Goal: Task Accomplishment & Management: Manage account settings

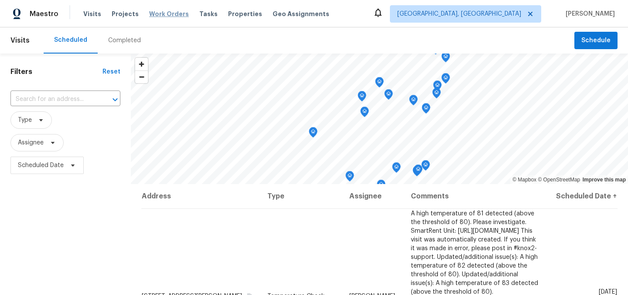
click at [162, 14] on span "Work Orders" at bounding box center [169, 14] width 40 height 9
click at [234, 14] on span "Properties" at bounding box center [245, 14] width 34 height 9
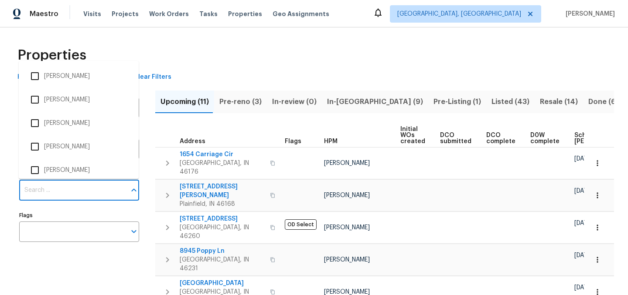
click at [71, 196] on input "Individuals" at bounding box center [72, 190] width 107 height 20
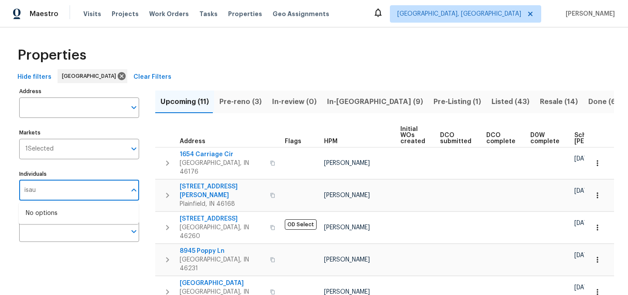
type input "[PERSON_NAME]"
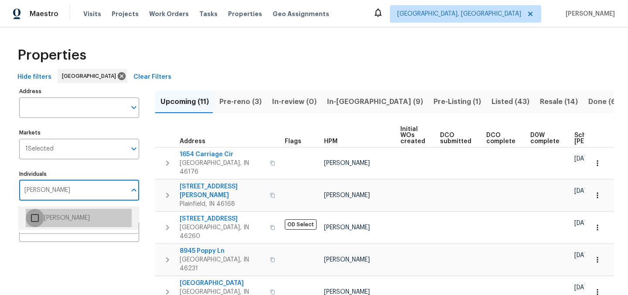
click at [34, 221] on input "checkbox" at bounding box center [35, 218] width 18 height 18
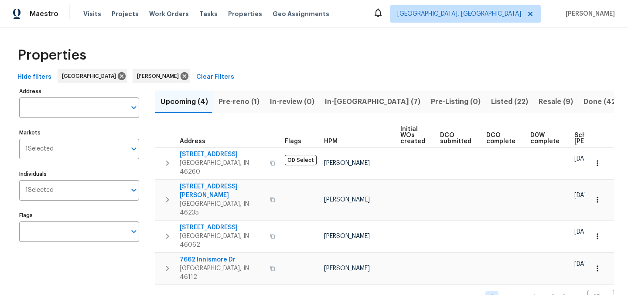
click at [335, 101] on span "In-reno (7)" at bounding box center [372, 102] width 95 height 12
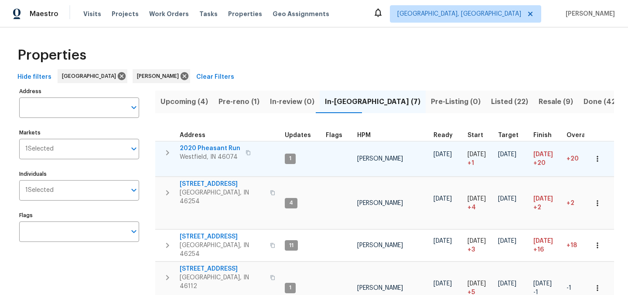
click at [205, 148] on span "2020 Pheasant Run" at bounding box center [210, 148] width 61 height 9
click at [211, 150] on span "2020 Pheasant Run" at bounding box center [210, 148] width 61 height 9
click at [166, 155] on icon "button" at bounding box center [167, 152] width 3 height 5
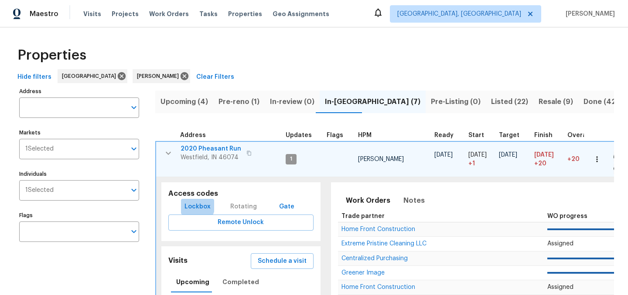
click at [195, 206] on span "Lockbox" at bounding box center [197, 207] width 26 height 11
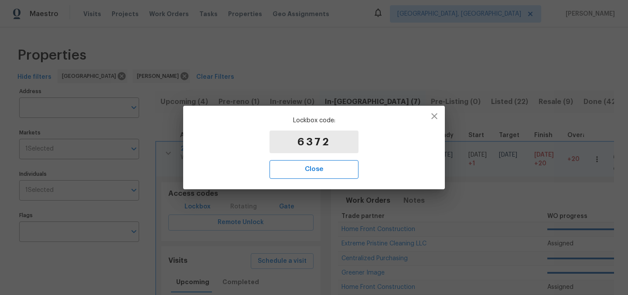
click at [326, 173] on span "Close" at bounding box center [314, 169] width 70 height 11
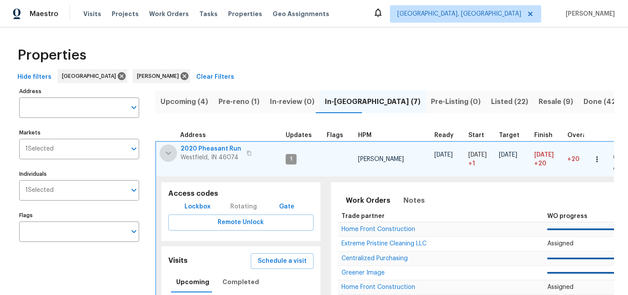
click at [164, 156] on icon "button" at bounding box center [168, 153] width 10 height 10
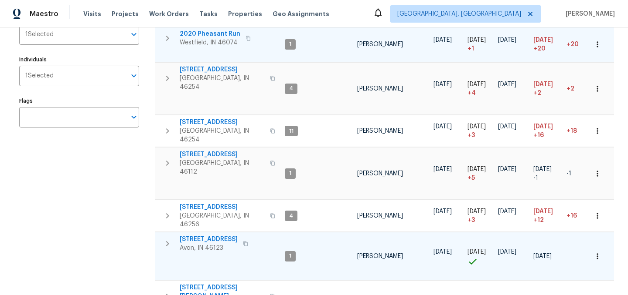
scroll to position [114, 0]
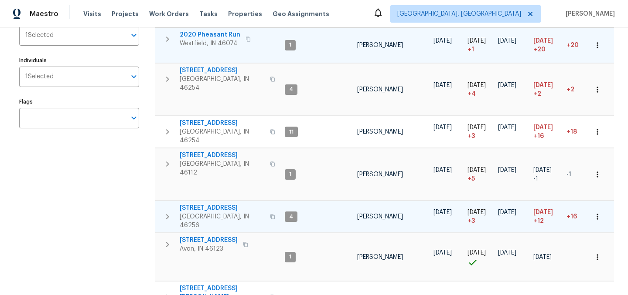
click at [203, 204] on span "8259 Hampton Cir W" at bounding box center [222, 208] width 85 height 9
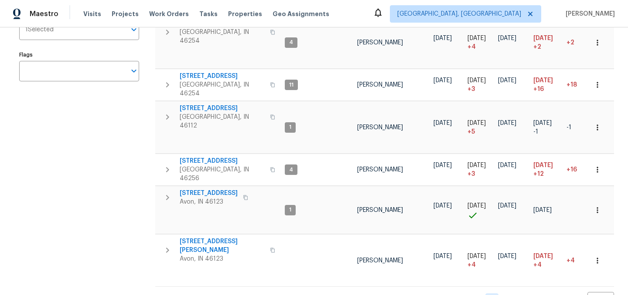
scroll to position [0, 0]
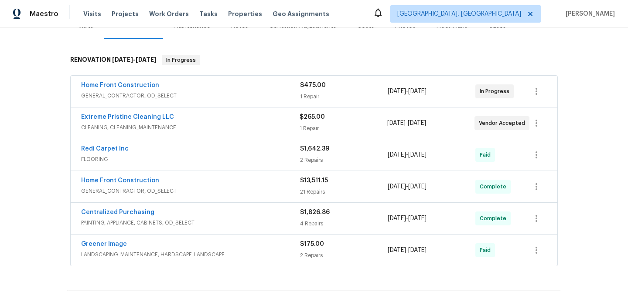
scroll to position [120, 0]
click at [217, 187] on span "GENERAL_CONTRACTOR, OD_SELECT" at bounding box center [190, 190] width 219 height 9
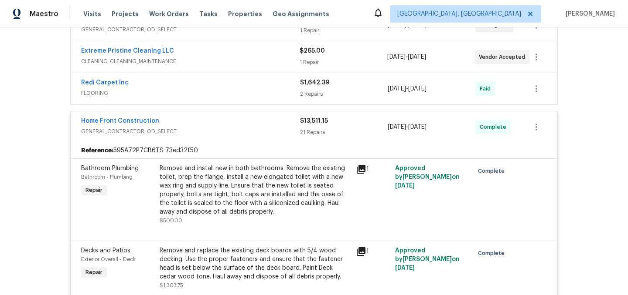
scroll to position [184, 0]
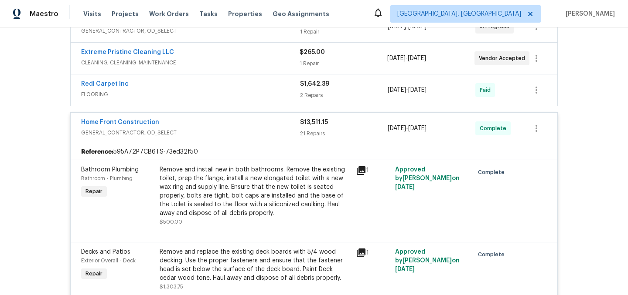
click at [215, 125] on div "Home Front Construction" at bounding box center [190, 123] width 219 height 10
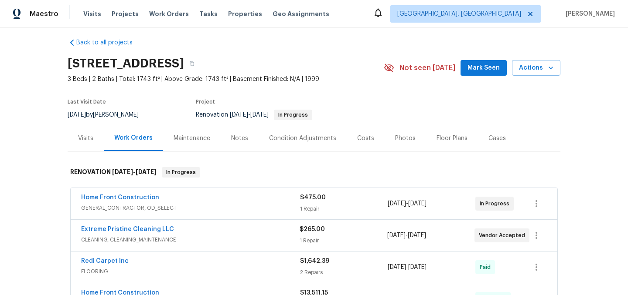
scroll to position [0, 0]
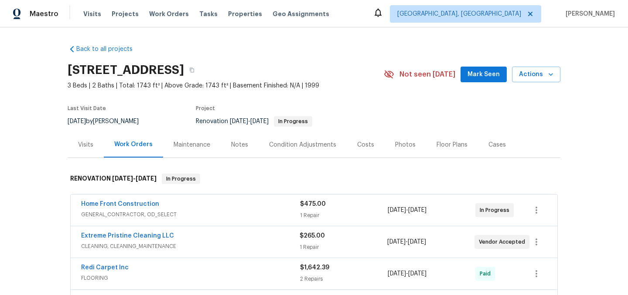
click at [366, 144] on div "Costs" at bounding box center [365, 145] width 17 height 9
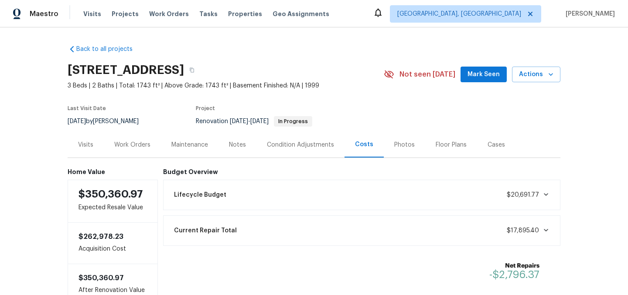
click at [315, 149] on div "Condition Adjustments" at bounding box center [300, 145] width 88 height 26
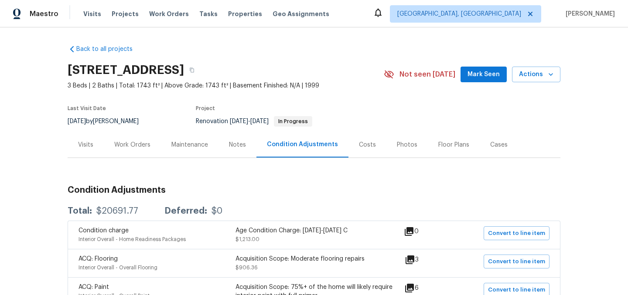
click at [136, 141] on div "Work Orders" at bounding box center [132, 145] width 36 height 9
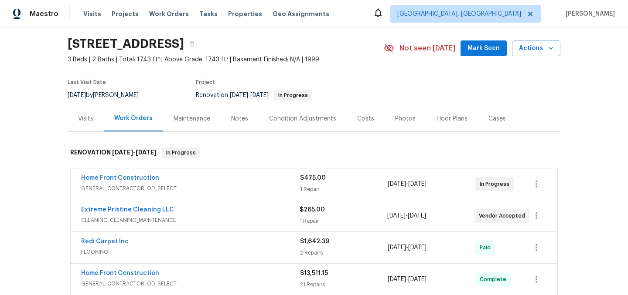
scroll to position [33, 0]
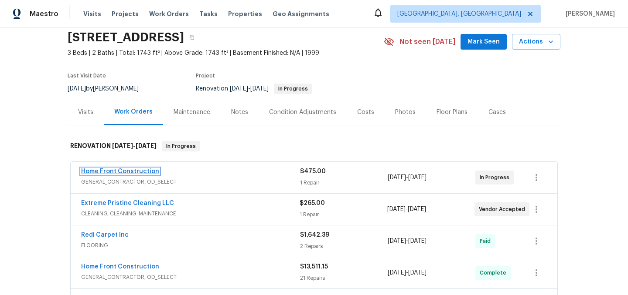
click at [135, 173] on link "Home Front Construction" at bounding box center [120, 172] width 78 height 6
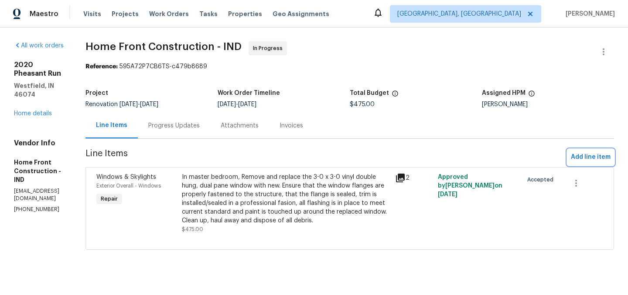
click at [586, 158] on span "Add line item" at bounding box center [590, 157] width 40 height 11
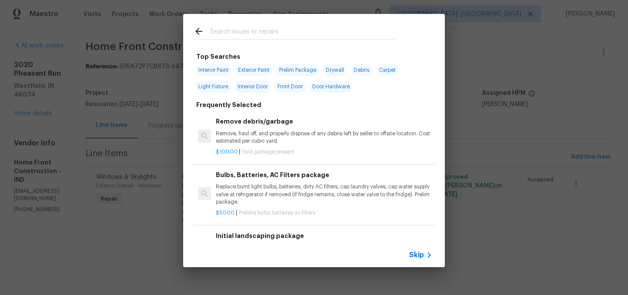
click at [238, 33] on input "text" at bounding box center [302, 32] width 185 height 13
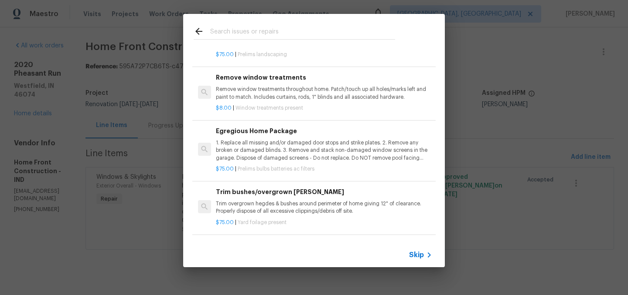
scroll to position [234, 0]
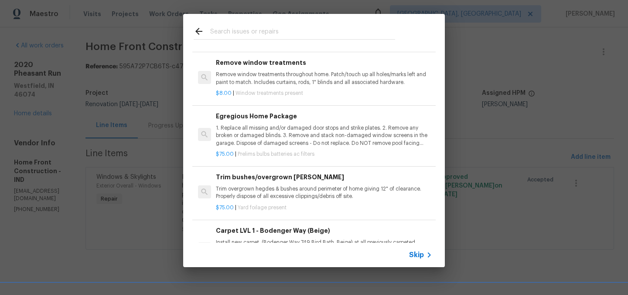
click at [283, 138] on p "1. Replace all missing and/or damaged door stops and strike plates. 2. Remove a…" at bounding box center [324, 136] width 216 height 22
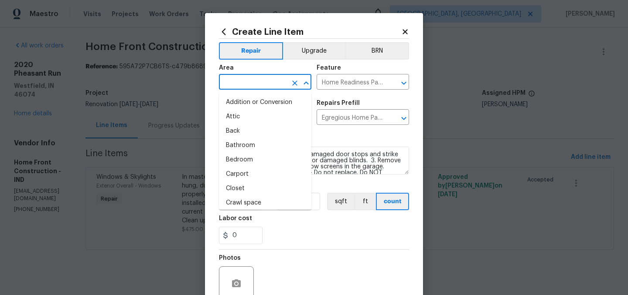
click at [251, 86] on input "text" at bounding box center [253, 83] width 68 height 14
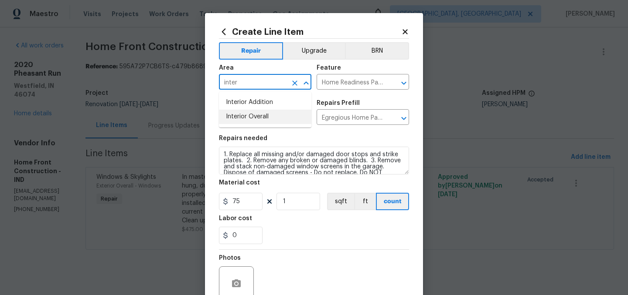
click at [268, 121] on li "Interior Overall" at bounding box center [265, 117] width 92 height 14
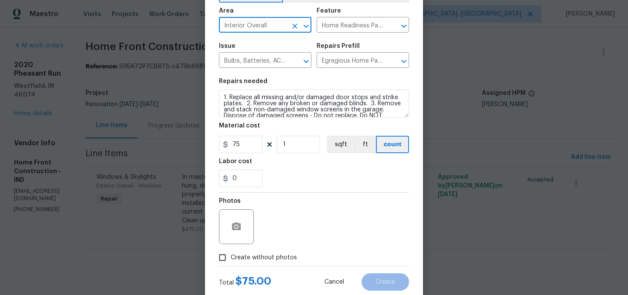
scroll to position [80, 0]
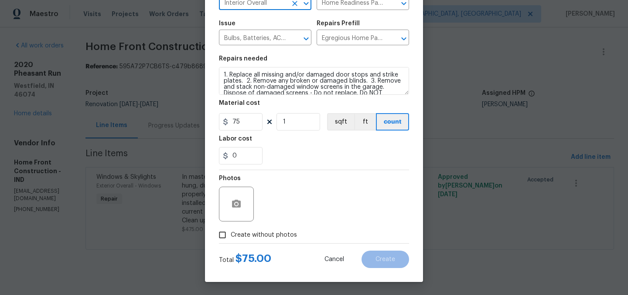
type input "Interior Overall"
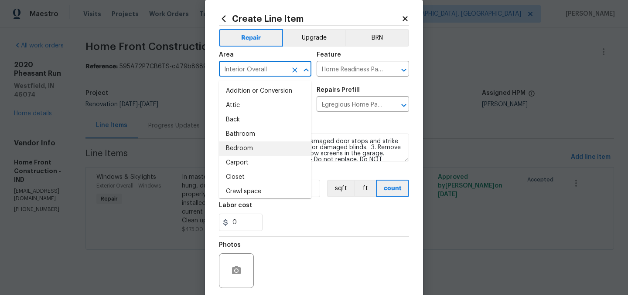
scroll to position [11, 0]
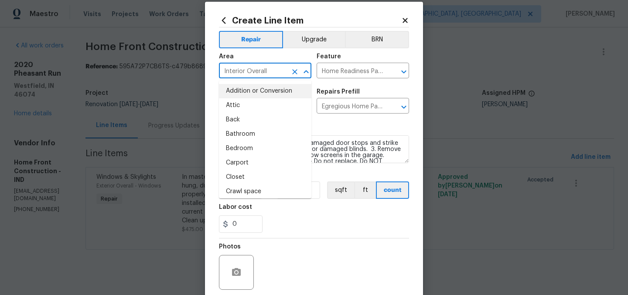
click at [265, 71] on input "Interior Overall" at bounding box center [253, 72] width 68 height 14
click at [272, 71] on input "Interior Overall" at bounding box center [253, 72] width 68 height 14
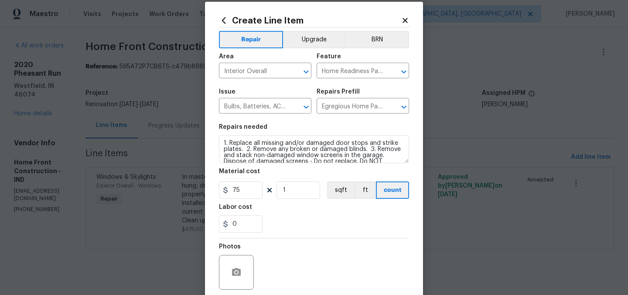
click at [302, 222] on div "0" at bounding box center [314, 224] width 190 height 17
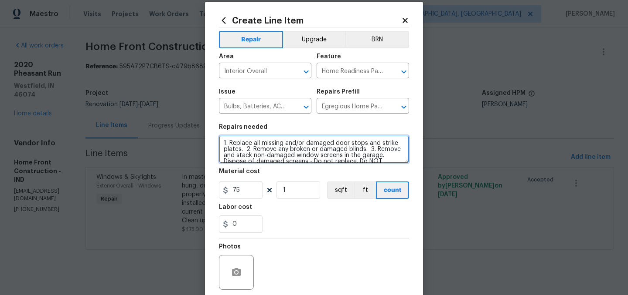
click at [223, 144] on textarea "1. Replace all missing and/or damaged door stops and strike plates. 2. Remove a…" at bounding box center [314, 150] width 190 height 28
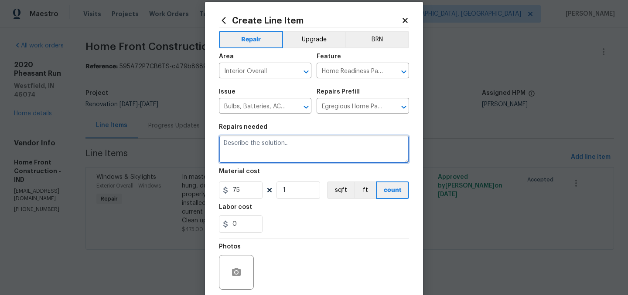
paste textarea "If no match, then practice as usual 3-4:30PM"
type textarea "If no match, then practice as usual 3-4:30PM"
click at [369, 140] on textarea "If no match, then practice as usual 3-4:30PM" at bounding box center [314, 150] width 190 height 28
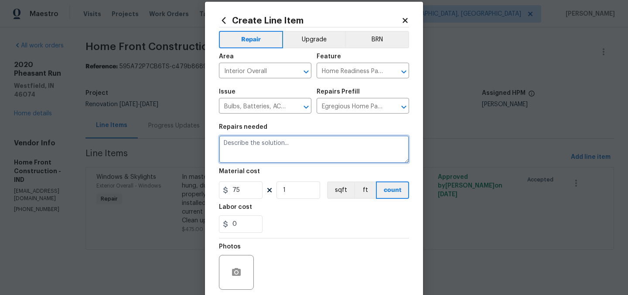
click at [245, 143] on textarea at bounding box center [314, 150] width 190 height 28
paste textarea "1. Replace keyed knob on front door. 2. Make sure entry ceiling light is cleane…"
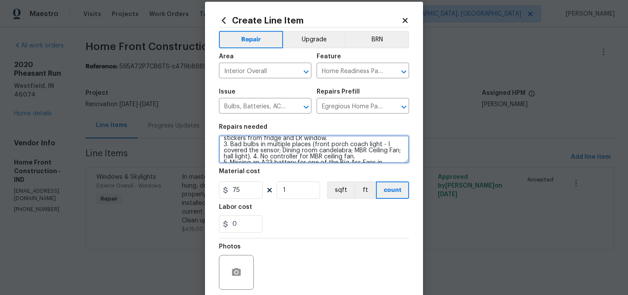
scroll to position [0, 0]
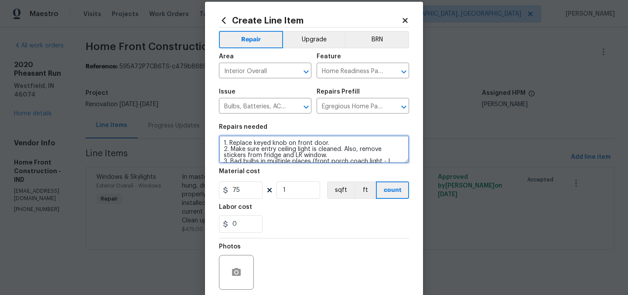
click at [333, 143] on textarea "1. Replace keyed knob on front door. 2. Make sure entry ceiling light is cleane…" at bounding box center [314, 150] width 190 height 28
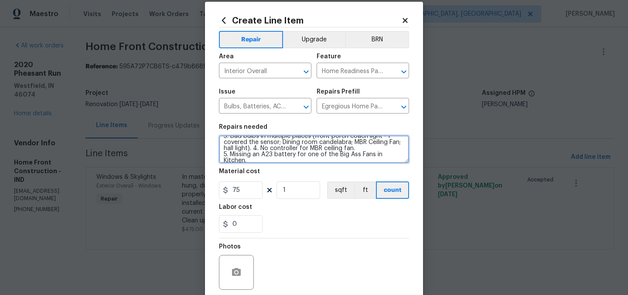
scroll to position [28, 0]
click at [254, 146] on textarea "1. Replace keyed knob on front door. (On original Scope) 2. Make sure entry cei…" at bounding box center [314, 150] width 190 height 28
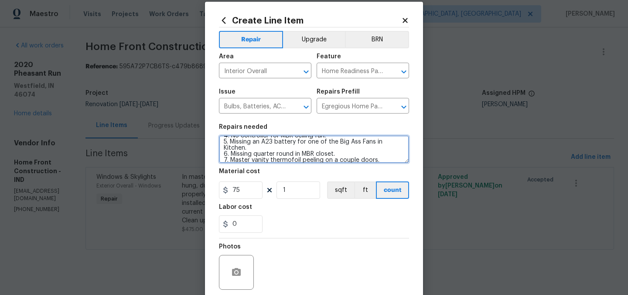
click at [359, 143] on textarea at bounding box center [314, 150] width 190 height 28
click at [282, 155] on textarea "1. Replace keyed knob on front door. (On original Scope) 2. Make sure entry cei…" at bounding box center [314, 150] width 190 height 28
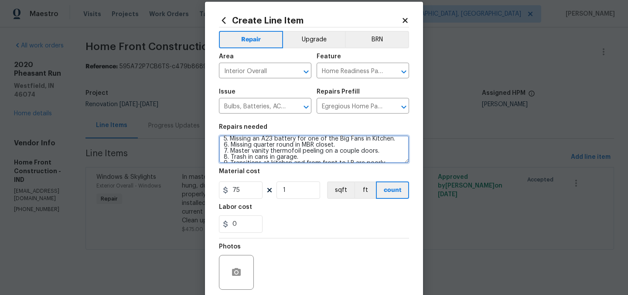
scroll to position [52, 0]
click at [295, 154] on textarea "1. Replace keyed knob on front door. (On original Scope) 2. Make sure entry cei…" at bounding box center [314, 150] width 190 height 28
click at [348, 154] on textarea at bounding box center [314, 150] width 190 height 28
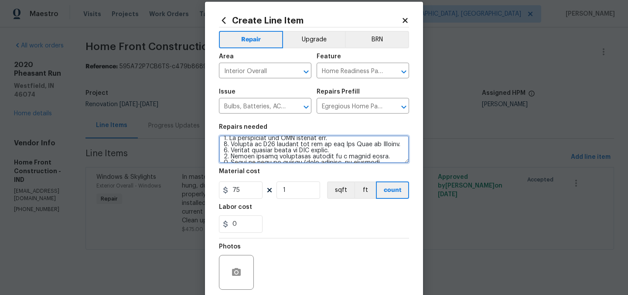
drag, startPoint x: 338, startPoint y: 150, endPoint x: 225, endPoint y: 153, distance: 113.3
click at [225, 153] on textarea at bounding box center [314, 150] width 190 height 28
drag, startPoint x: 381, startPoint y: 157, endPoint x: 221, endPoint y: 155, distance: 160.8
click at [221, 155] on textarea at bounding box center [314, 150] width 190 height 28
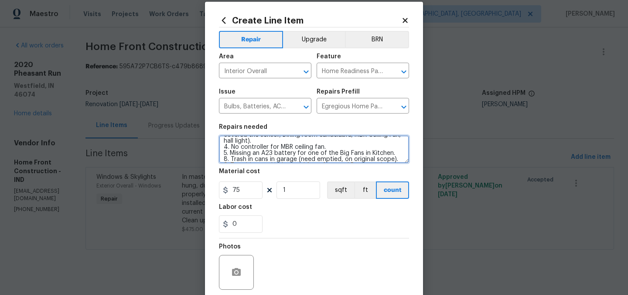
scroll to position [32, 0]
click at [329, 149] on textarea "1. Replace keyed knob on front door. (On original Scope) 2. Make sure entry cei…" at bounding box center [314, 150] width 190 height 28
drag, startPoint x: 329, startPoint y: 149, endPoint x: 223, endPoint y: 150, distance: 105.9
click at [223, 150] on textarea "1. Replace keyed knob on front door. (On original Scope) 2. Make sure entry cei…" at bounding box center [314, 150] width 190 height 28
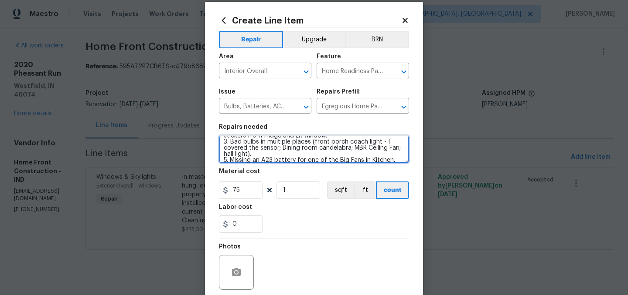
click at [227, 158] on textarea "1. Replace keyed knob on front door. (On original Scope) 2. Make sure entry cei…" at bounding box center [314, 150] width 190 height 28
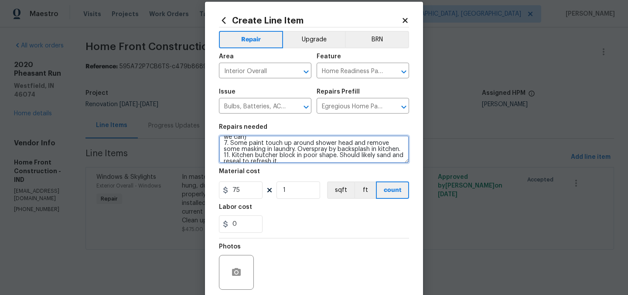
drag, startPoint x: 282, startPoint y: 155, endPoint x: 221, endPoint y: 149, distance: 60.4
click at [221, 149] on textarea "1. Replace keyed knob on front door. (On original Scope) 2. Make sure entry cei…" at bounding box center [314, 150] width 190 height 28
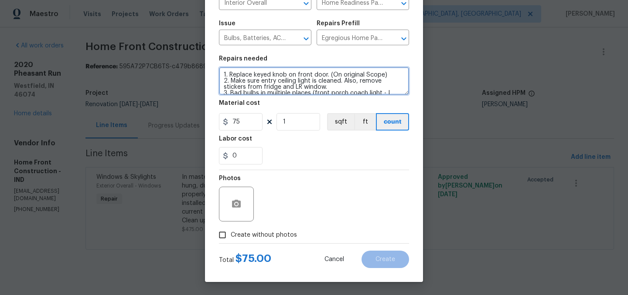
type textarea "1. Replace keyed knob on front door. (On original Scope) 2. Make sure entry cei…"
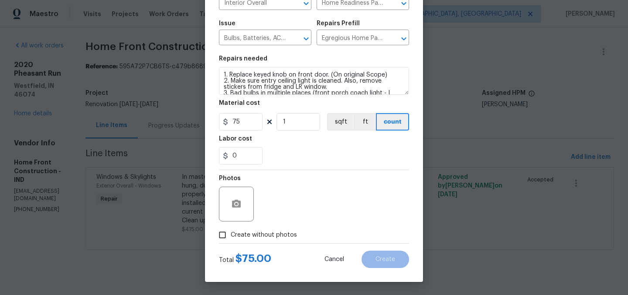
click at [278, 235] on span "Create without photos" at bounding box center [264, 235] width 66 height 9
click at [231, 235] on input "Create without photos" at bounding box center [222, 235] width 17 height 17
checkbox input "true"
click at [236, 203] on circle "button" at bounding box center [236, 204] width 3 height 3
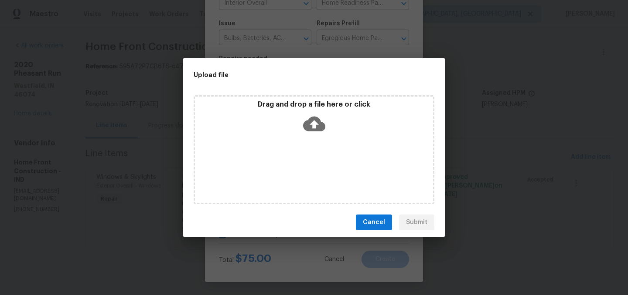
click at [318, 125] on icon at bounding box center [314, 124] width 22 height 15
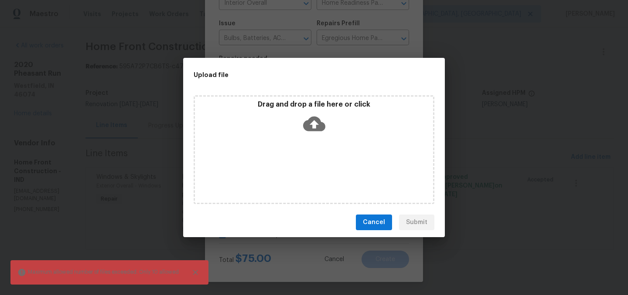
click at [315, 117] on icon at bounding box center [314, 124] width 22 height 15
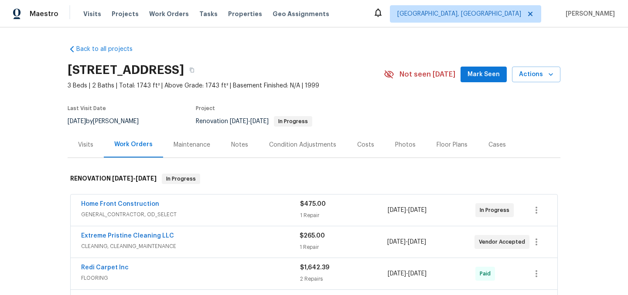
click at [86, 145] on div "Visits" at bounding box center [85, 145] width 15 height 9
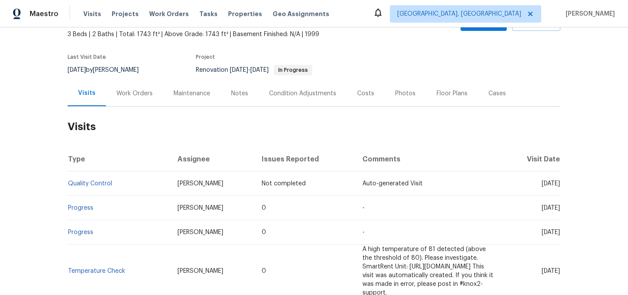
scroll to position [53, 0]
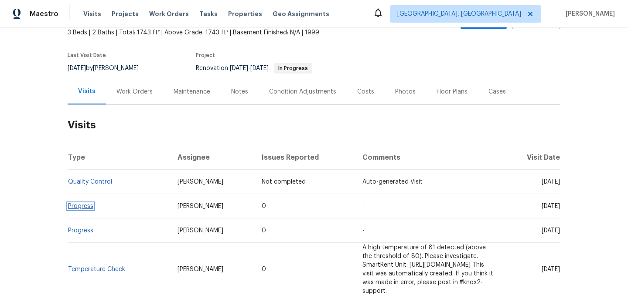
click at [75, 207] on link "Progress" at bounding box center [80, 207] width 25 height 6
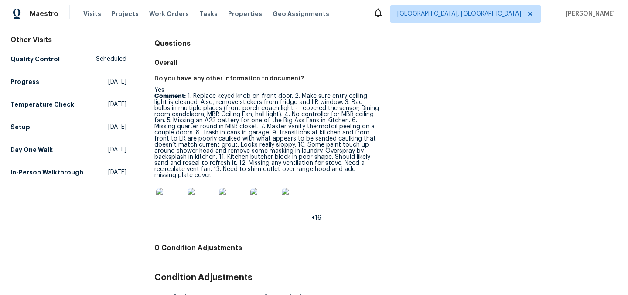
scroll to position [79, 0]
click at [171, 193] on img at bounding box center [170, 202] width 28 height 28
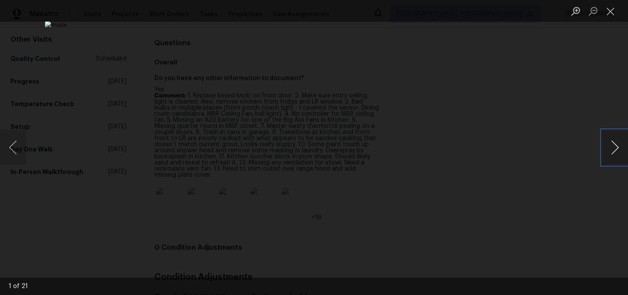
click at [616, 149] on button "Next image" at bounding box center [614, 147] width 26 height 35
click at [615, 149] on button "Next image" at bounding box center [614, 147] width 26 height 35
click at [615, 145] on button "Next image" at bounding box center [614, 147] width 26 height 35
click at [610, 142] on button "Next image" at bounding box center [614, 147] width 26 height 35
click at [618, 145] on button "Next image" at bounding box center [614, 147] width 26 height 35
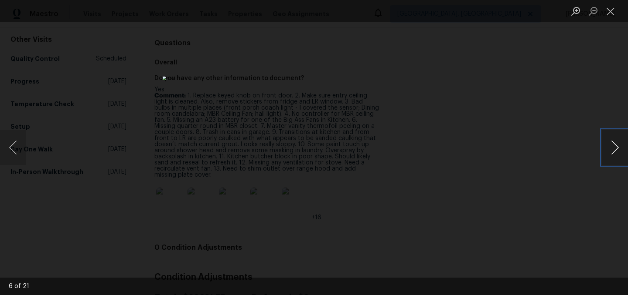
click at [615, 149] on button "Next image" at bounding box center [614, 147] width 26 height 35
click at [615, 153] on button "Next image" at bounding box center [614, 147] width 26 height 35
click at [613, 140] on button "Next image" at bounding box center [614, 147] width 26 height 35
click at [615, 154] on button "Next image" at bounding box center [614, 147] width 26 height 35
click at [622, 146] on button "Next image" at bounding box center [614, 147] width 26 height 35
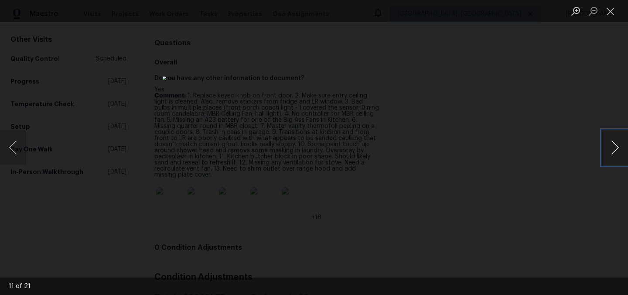
click at [618, 155] on button "Next image" at bounding box center [614, 147] width 26 height 35
click at [615, 145] on button "Next image" at bounding box center [614, 147] width 26 height 35
click at [618, 153] on button "Next image" at bounding box center [614, 147] width 26 height 35
click at [612, 143] on button "Next image" at bounding box center [614, 147] width 26 height 35
click at [609, 151] on button "Next image" at bounding box center [614, 147] width 26 height 35
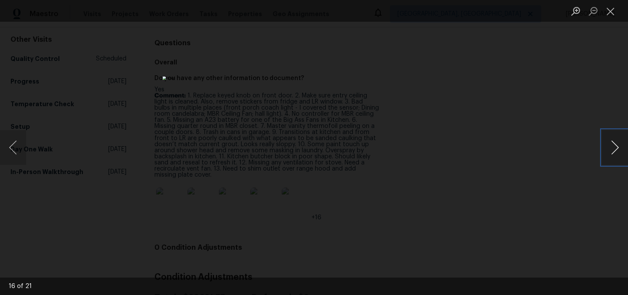
click at [617, 149] on button "Next image" at bounding box center [614, 147] width 26 height 35
click at [618, 152] on button "Next image" at bounding box center [614, 147] width 26 height 35
click at [625, 157] on button "Next image" at bounding box center [614, 147] width 26 height 35
click at [615, 151] on button "Next image" at bounding box center [614, 147] width 26 height 35
click at [618, 137] on button "Next image" at bounding box center [614, 147] width 26 height 35
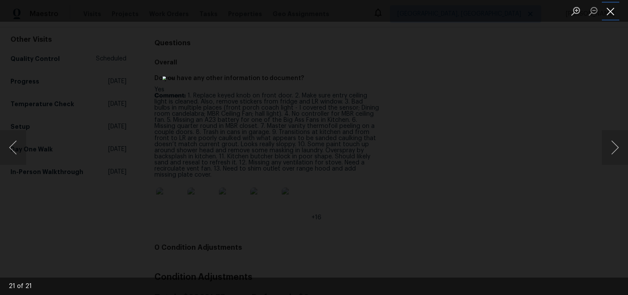
click at [613, 8] on button "Close lightbox" at bounding box center [609, 10] width 17 height 15
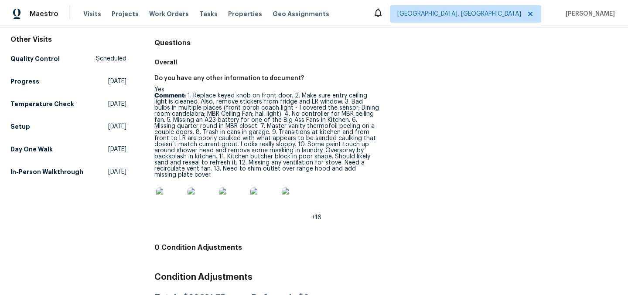
scroll to position [108, 0]
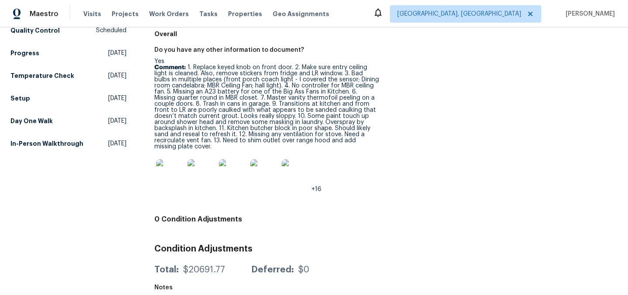
click at [163, 173] on img at bounding box center [170, 174] width 28 height 28
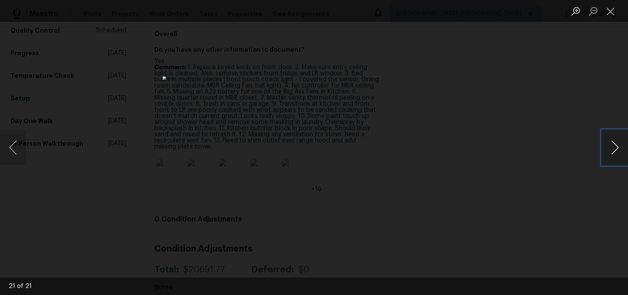
click at [614, 150] on button "Next image" at bounding box center [614, 147] width 26 height 35
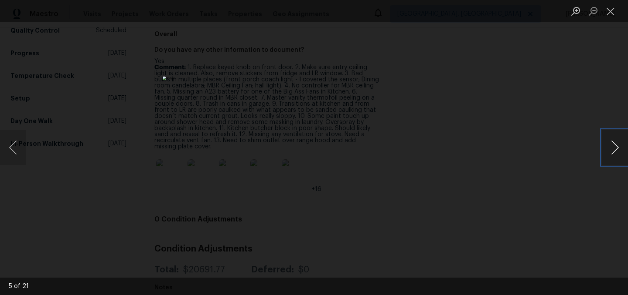
click at [614, 150] on button "Next image" at bounding box center [614, 147] width 26 height 35
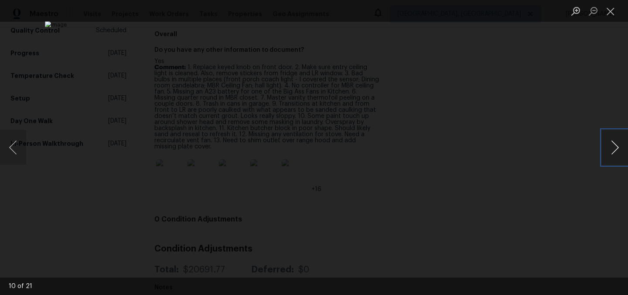
click at [614, 150] on button "Next image" at bounding box center [614, 147] width 26 height 35
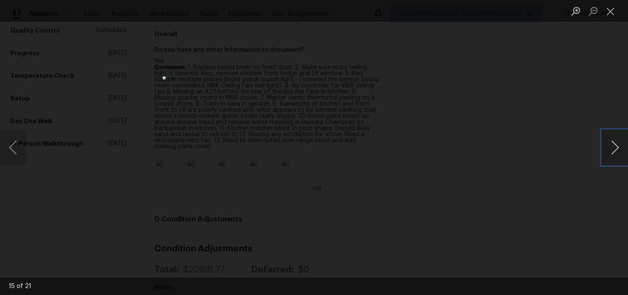
click at [614, 150] on button "Next image" at bounding box center [614, 147] width 26 height 35
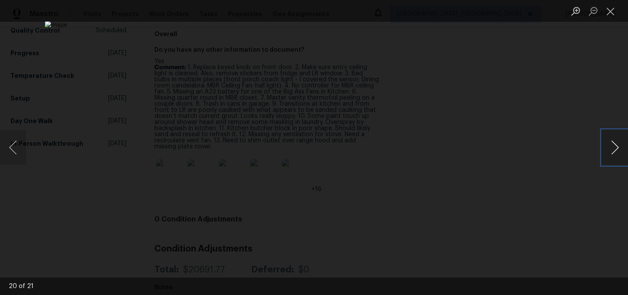
click at [614, 150] on button "Next image" at bounding box center [614, 147] width 26 height 35
click at [616, 12] on button "Close lightbox" at bounding box center [609, 10] width 17 height 15
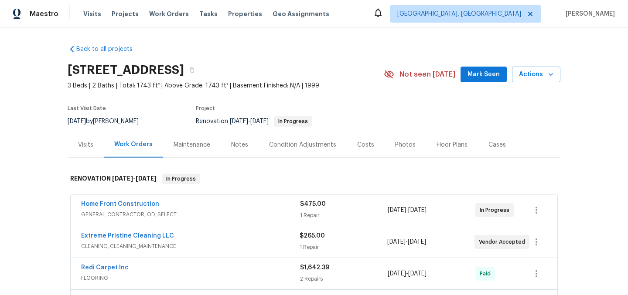
click at [183, 204] on div "Home Front Construction" at bounding box center [190, 205] width 219 height 10
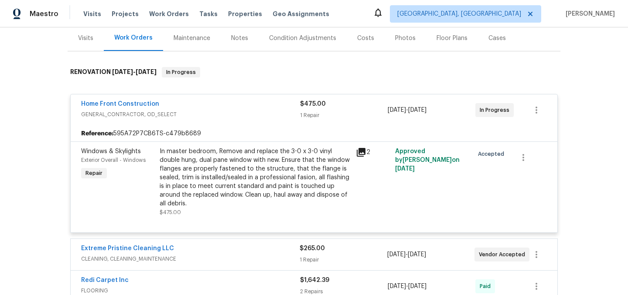
scroll to position [76, 0]
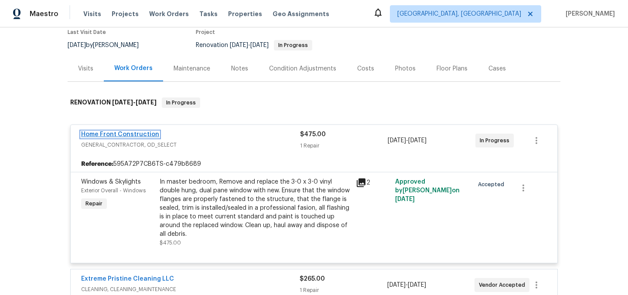
click at [126, 135] on link "Home Front Construction" at bounding box center [120, 135] width 78 height 6
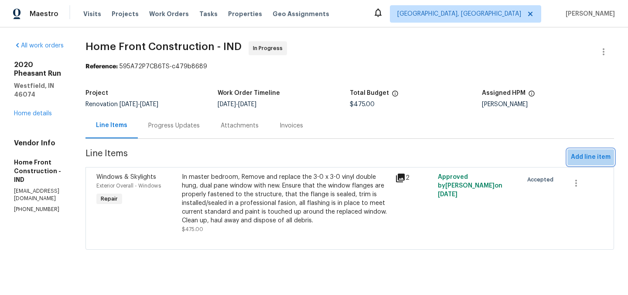
click at [595, 155] on span "Add line item" at bounding box center [590, 157] width 40 height 11
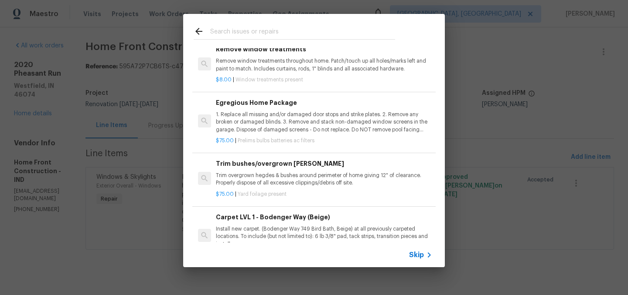
scroll to position [250, 0]
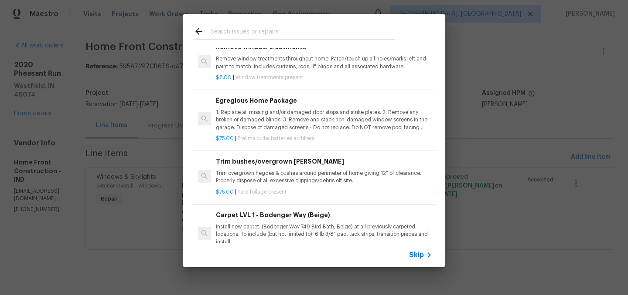
click at [307, 118] on p "1. Replace all missing and/or damaged door stops and strike plates. 2. Remove a…" at bounding box center [324, 120] width 216 height 22
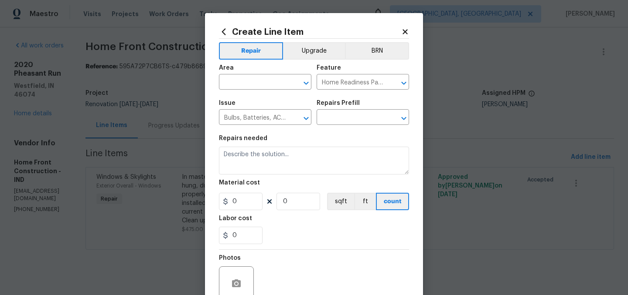
type input "Egregious Home Package $75.00"
type textarea "1. Replace all missing and/or damaged door stops and strike plates. 2. Remove a…"
type input "75"
type input "1"
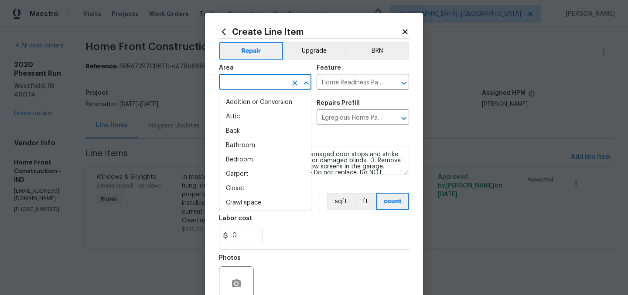
click at [230, 78] on input "text" at bounding box center [253, 83] width 68 height 14
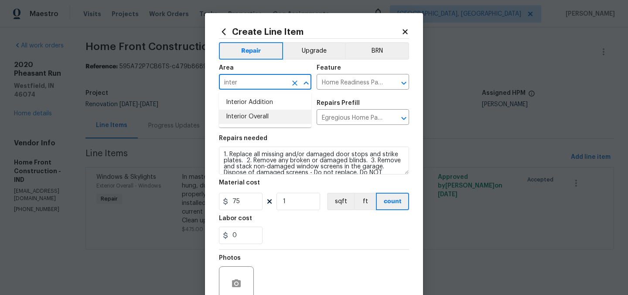
click at [253, 116] on li "Interior Overall" at bounding box center [265, 117] width 92 height 14
type input "Interior Overall"
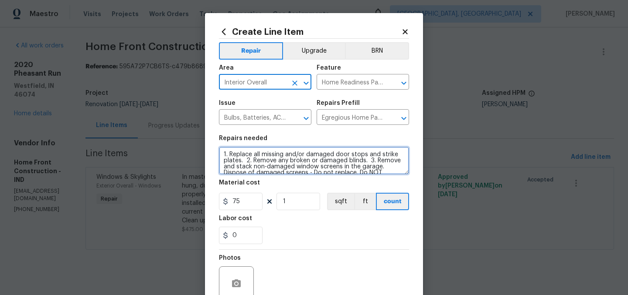
click at [224, 156] on textarea "1. Replace all missing and/or damaged door stops and strike plates. 2. Remove a…" at bounding box center [314, 161] width 190 height 28
paste textarea "keyed knob on front door. 2. Make sure entry ceiling light is cleaned. Also, re…"
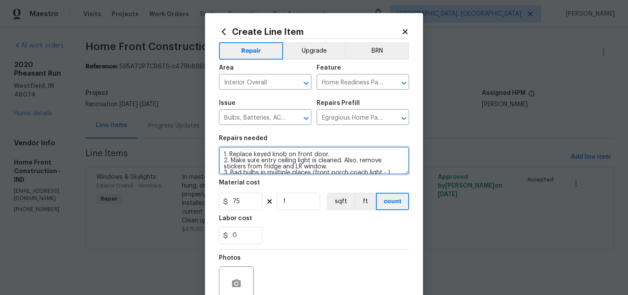
scroll to position [112, 0]
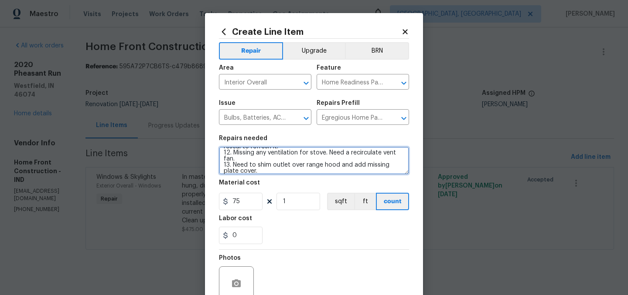
click at [245, 160] on textarea "1. Replace keyed knob on front door. 2. Make sure entry ceiling light is cleane…" at bounding box center [314, 161] width 190 height 28
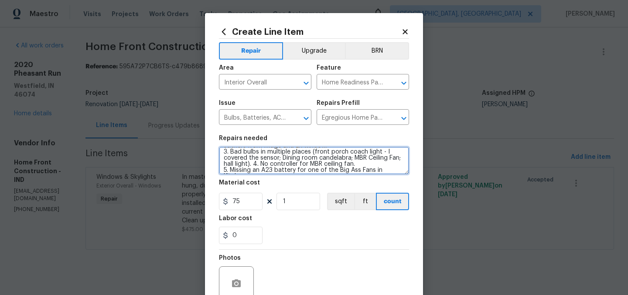
scroll to position [24, 0]
click at [257, 161] on textarea "1. Replace keyed knob on front door. 2. Make sure entry ceiling light is cleane…" at bounding box center [314, 161] width 190 height 28
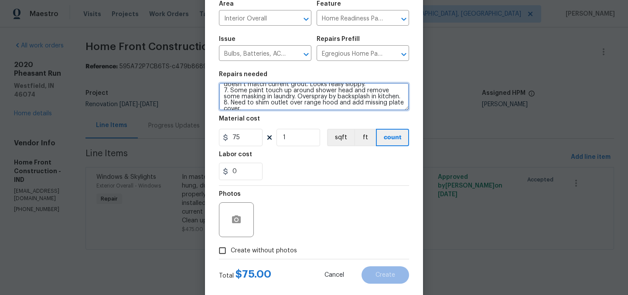
scroll to position [65, 0]
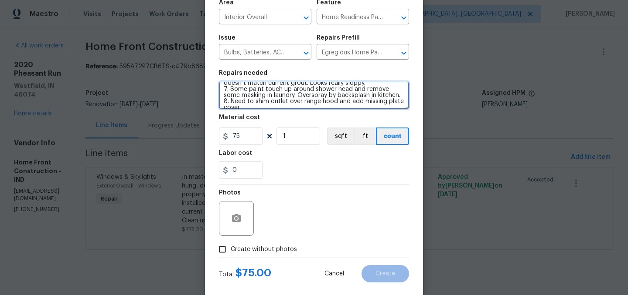
type textarea "1. Replace keyed knob on front door. 2. Make sure entry ceiling light is cleane…"
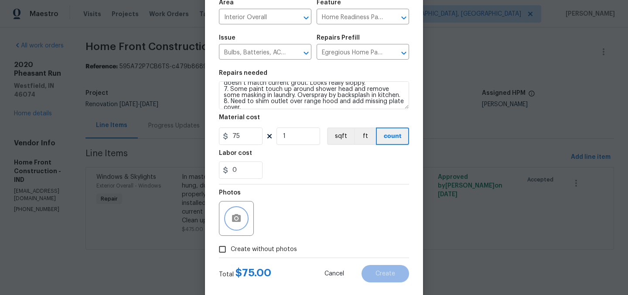
click at [241, 218] on icon "button" at bounding box center [236, 219] width 10 height 10
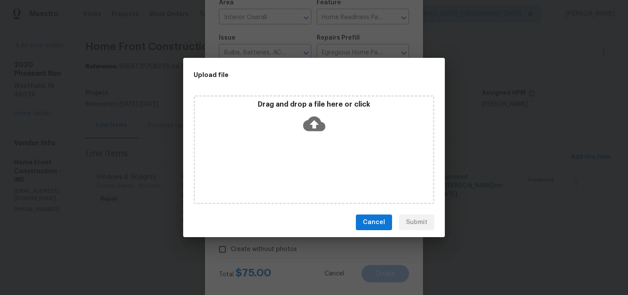
click at [313, 129] on icon at bounding box center [314, 124] width 22 height 15
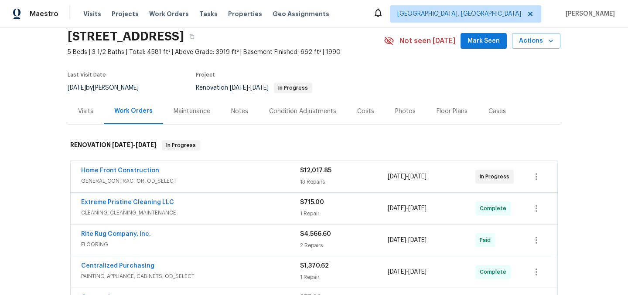
scroll to position [34, 0]
click at [123, 170] on link "Home Front Construction" at bounding box center [120, 170] width 78 height 6
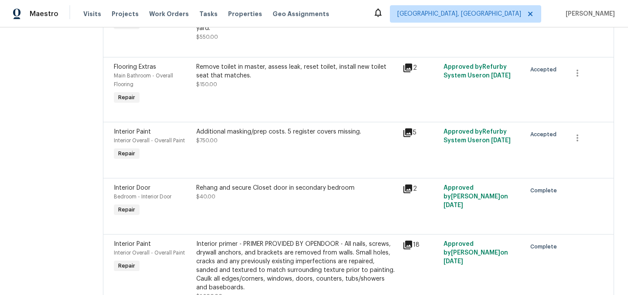
scroll to position [879, 0]
click at [297, 79] on div "Remove toilet in master, assess leak, reset toilet, install new toilet seat tha…" at bounding box center [296, 70] width 201 height 17
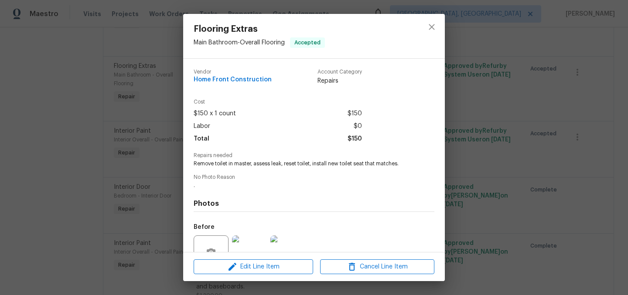
scroll to position [84, 0]
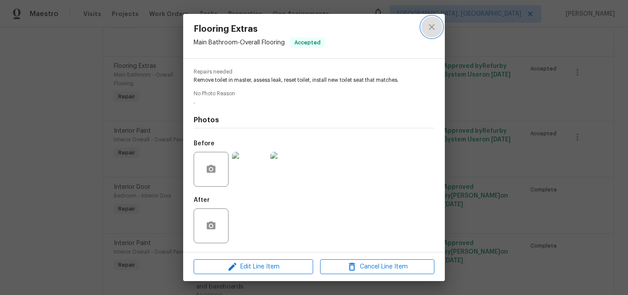
click at [433, 23] on icon "close" at bounding box center [431, 27] width 10 height 10
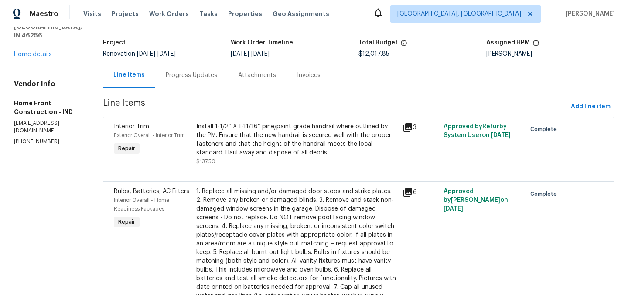
scroll to position [0, 0]
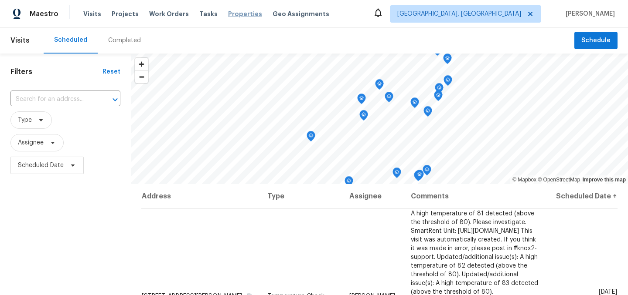
click at [232, 13] on span "Properties" at bounding box center [245, 14] width 34 height 9
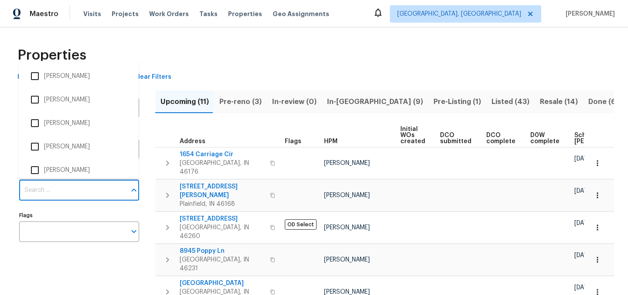
click at [57, 190] on input "Individuals" at bounding box center [72, 190] width 107 height 20
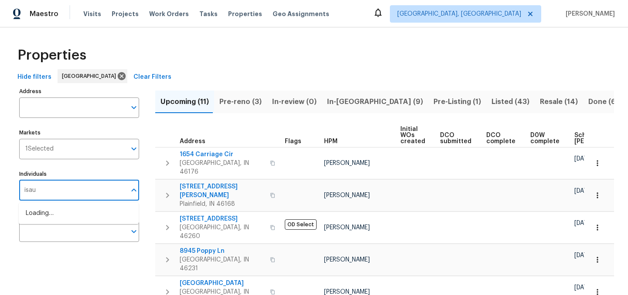
type input "isaul"
click at [34, 221] on input "checkbox" at bounding box center [35, 218] width 18 height 18
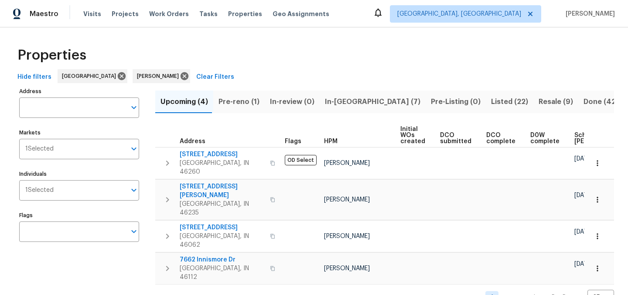
click at [538, 103] on span "Resale (9)" at bounding box center [555, 102] width 34 height 12
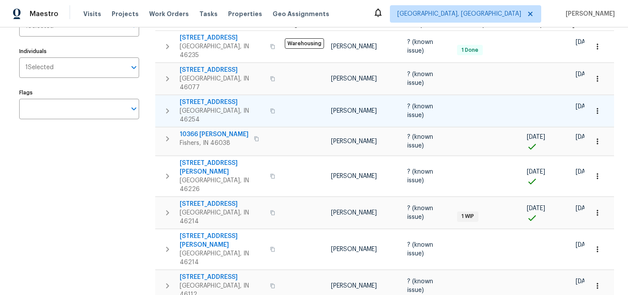
scroll to position [152, 0]
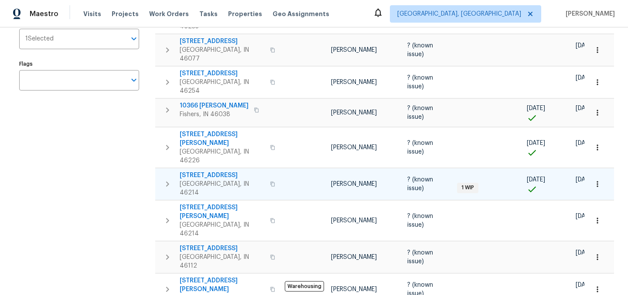
click at [207, 171] on span "3114 Valley Farms Rd" at bounding box center [222, 175] width 85 height 9
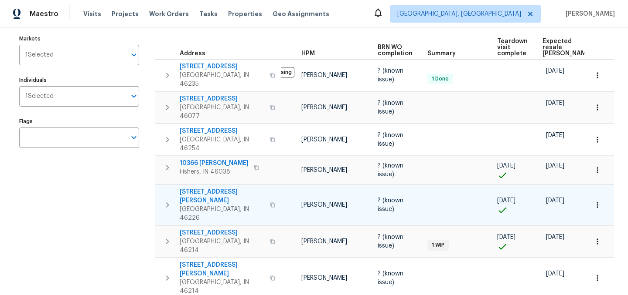
scroll to position [0, 21]
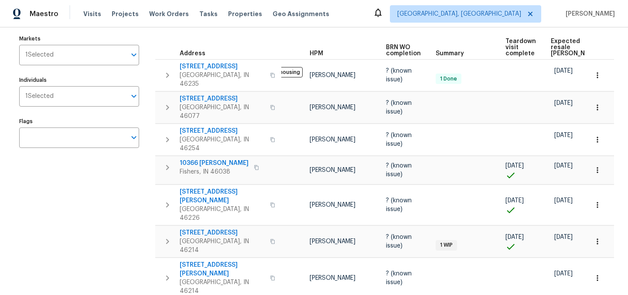
click at [557, 42] on span "Expected resale COE" at bounding box center [574, 47] width 49 height 18
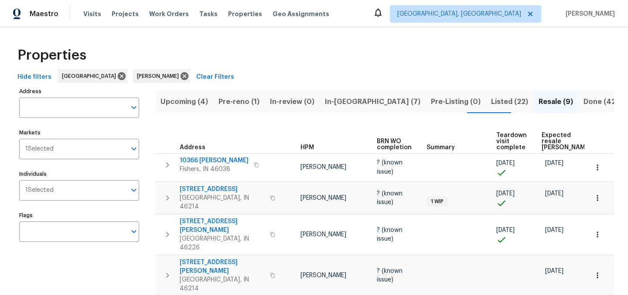
click at [491, 102] on span "Listed (22)" at bounding box center [509, 102] width 37 height 12
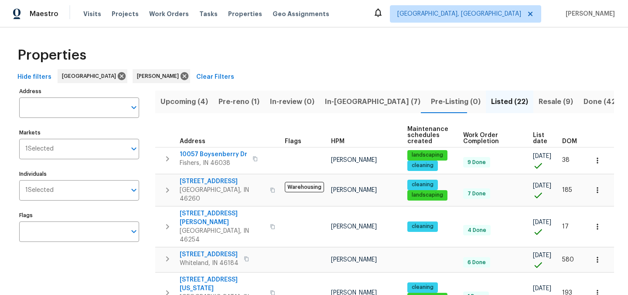
click at [533, 139] on span "List date" at bounding box center [540, 138] width 14 height 12
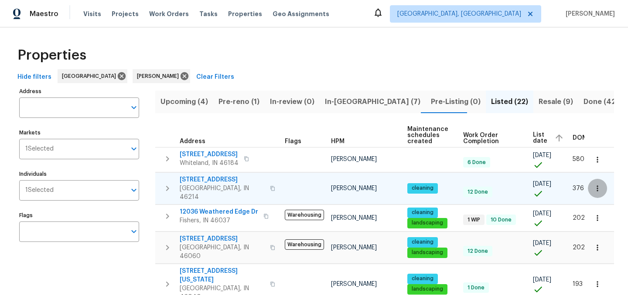
click at [600, 188] on icon "button" at bounding box center [597, 188] width 9 height 9
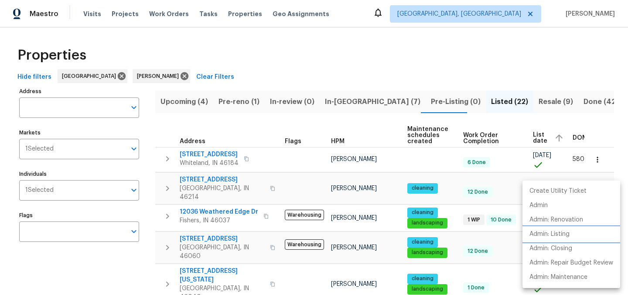
click at [574, 234] on li "Admin: Listing" at bounding box center [571, 234] width 98 height 14
click at [412, 63] on div at bounding box center [314, 147] width 628 height 295
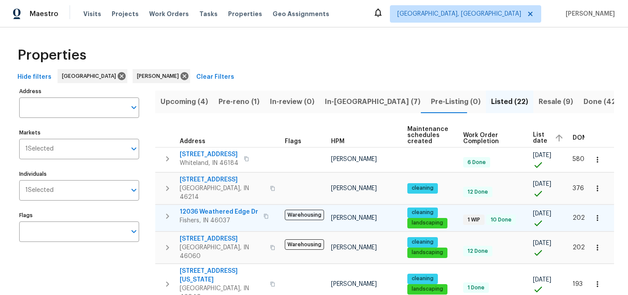
click at [598, 215] on icon "button" at bounding box center [596, 218] width 1 height 6
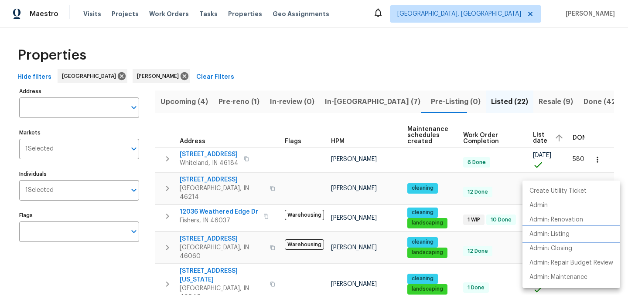
click at [565, 234] on p "Admin: Listing" at bounding box center [549, 234] width 40 height 9
click at [305, 122] on div at bounding box center [314, 147] width 628 height 295
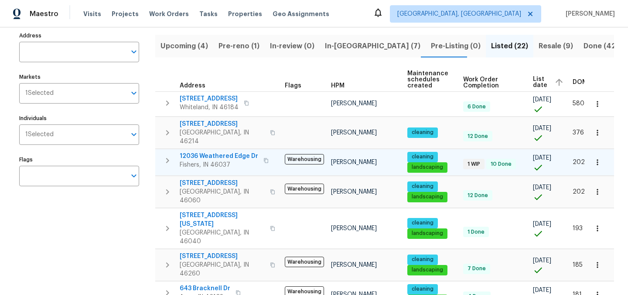
scroll to position [61, 0]
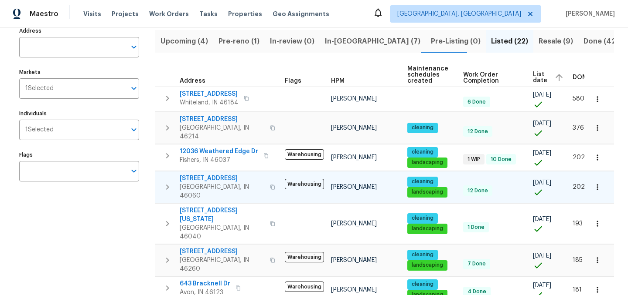
click at [600, 183] on icon "button" at bounding box center [597, 187] width 9 height 9
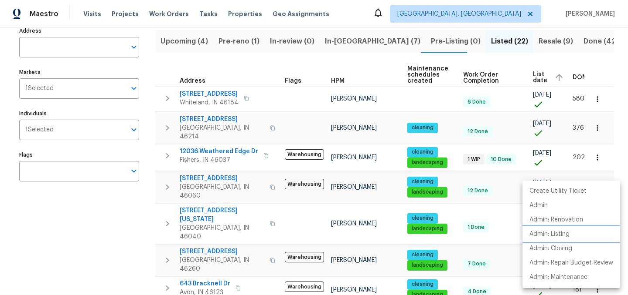
click at [567, 234] on p "Admin: Listing" at bounding box center [549, 234] width 40 height 9
click at [99, 229] on div at bounding box center [314, 147] width 628 height 295
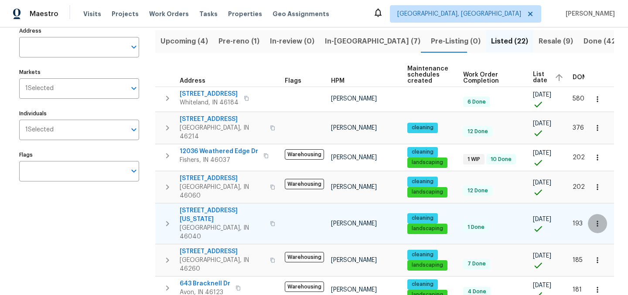
click at [595, 220] on icon "button" at bounding box center [597, 224] width 9 height 9
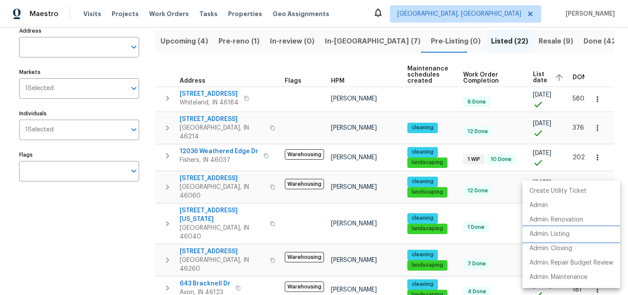
click at [564, 234] on p "Admin: Listing" at bounding box center [549, 234] width 40 height 9
click at [126, 234] on div at bounding box center [314, 147] width 628 height 295
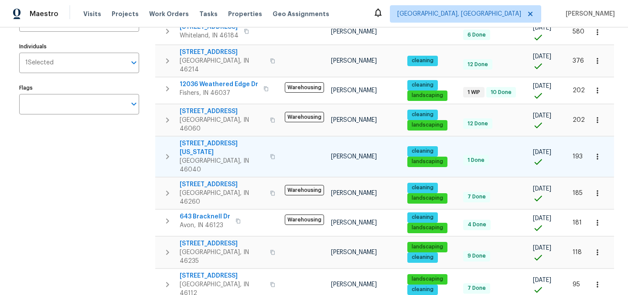
scroll to position [133, 0]
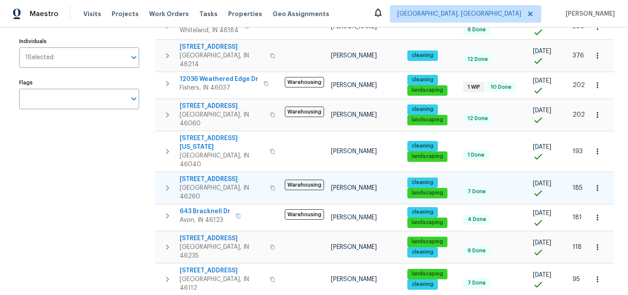
click at [594, 184] on icon "button" at bounding box center [597, 188] width 9 height 9
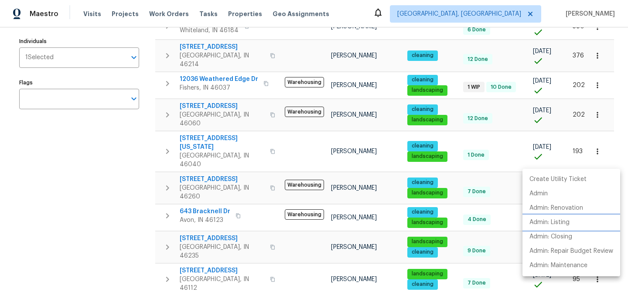
click at [558, 221] on p "Admin: Listing" at bounding box center [549, 222] width 40 height 9
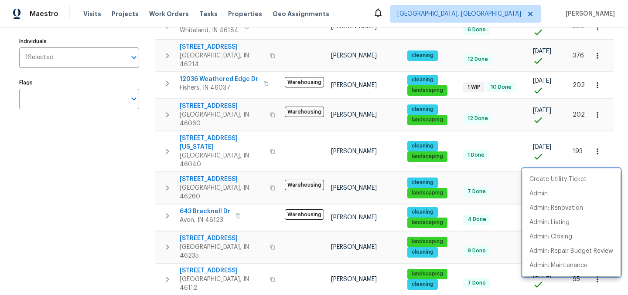
click at [133, 217] on div at bounding box center [314, 147] width 628 height 295
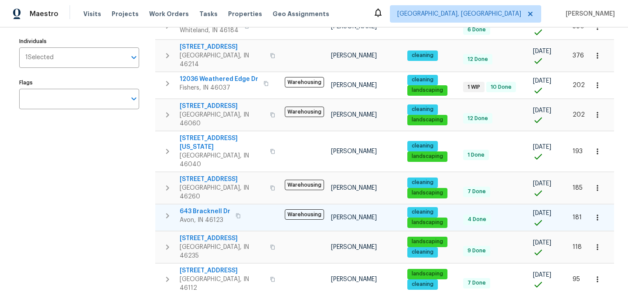
click at [598, 214] on icon "button" at bounding box center [597, 218] width 9 height 9
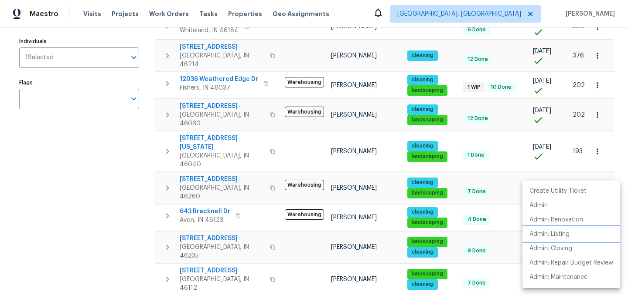
click at [566, 235] on p "Admin: Listing" at bounding box center [549, 234] width 40 height 9
click at [111, 210] on div at bounding box center [314, 147] width 628 height 295
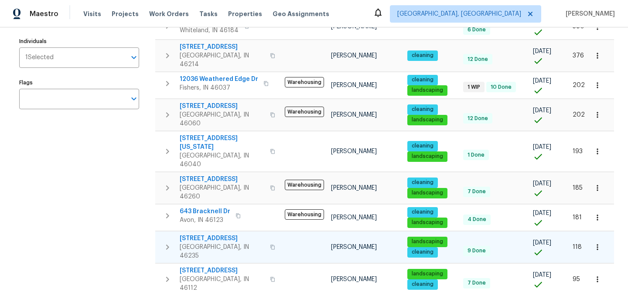
click at [598, 243] on icon "button" at bounding box center [597, 247] width 9 height 9
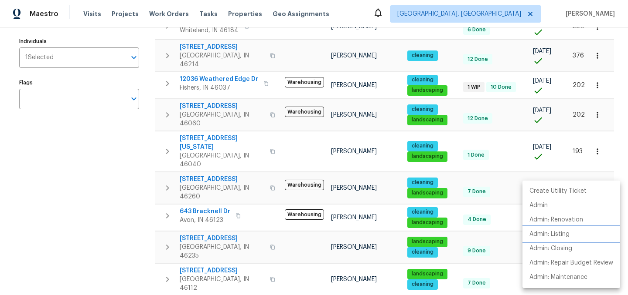
click at [560, 231] on p "Admin: Listing" at bounding box center [549, 234] width 40 height 9
click at [82, 210] on div at bounding box center [314, 147] width 628 height 295
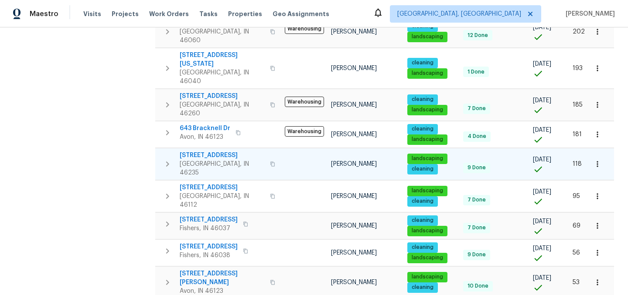
scroll to position [217, 0]
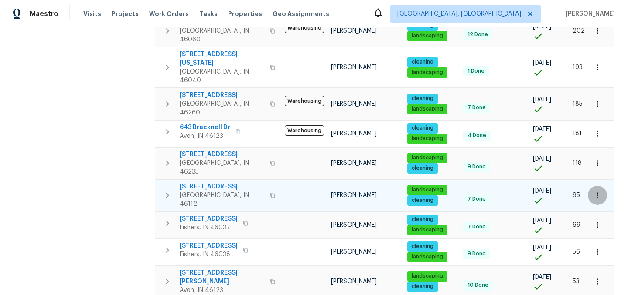
click at [603, 186] on button "button" at bounding box center [596, 195] width 19 height 19
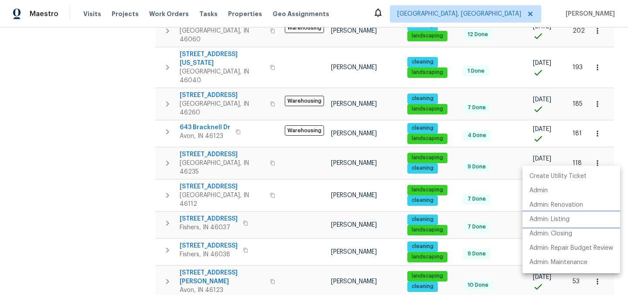
click at [568, 221] on p "Admin: Listing" at bounding box center [549, 219] width 40 height 9
click at [78, 180] on div at bounding box center [314, 147] width 628 height 295
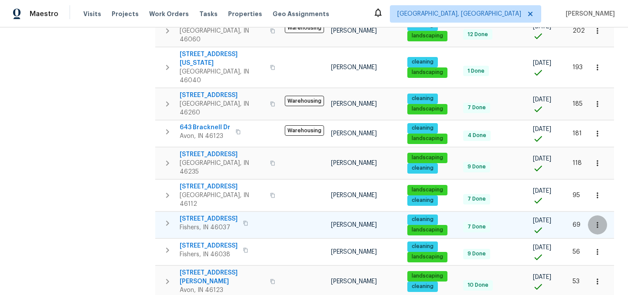
click at [598, 221] on icon "button" at bounding box center [597, 225] width 9 height 9
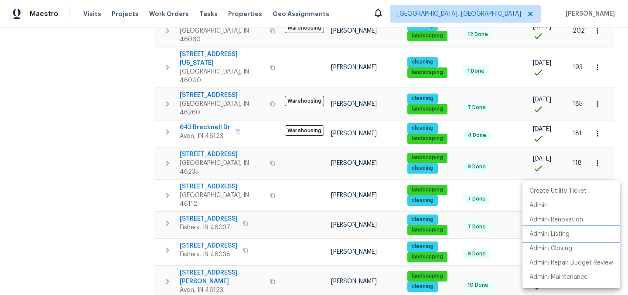
click at [564, 235] on p "Admin: Listing" at bounding box center [549, 234] width 40 height 9
click at [102, 189] on div at bounding box center [314, 147] width 628 height 295
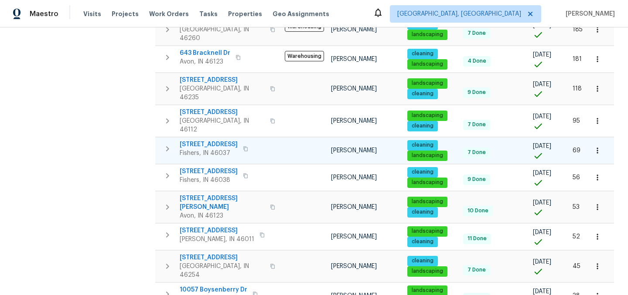
scroll to position [291, 0]
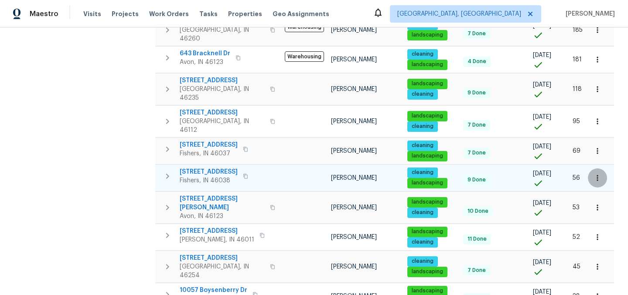
click at [596, 174] on icon "button" at bounding box center [597, 178] width 9 height 9
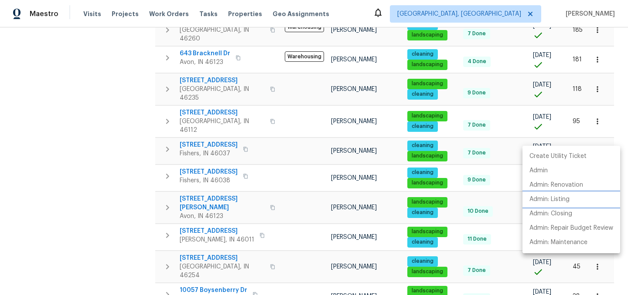
click at [565, 199] on p "Admin: Listing" at bounding box center [549, 199] width 40 height 9
click at [83, 185] on div at bounding box center [314, 147] width 628 height 295
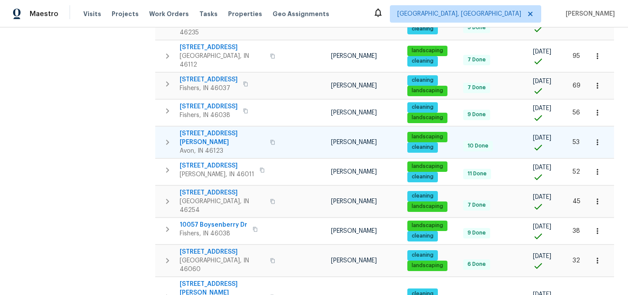
scroll to position [358, 0]
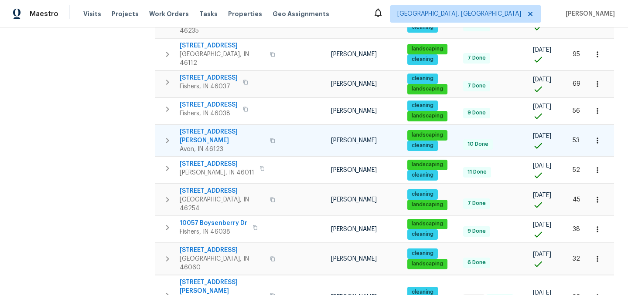
click at [598, 136] on icon "button" at bounding box center [597, 140] width 9 height 9
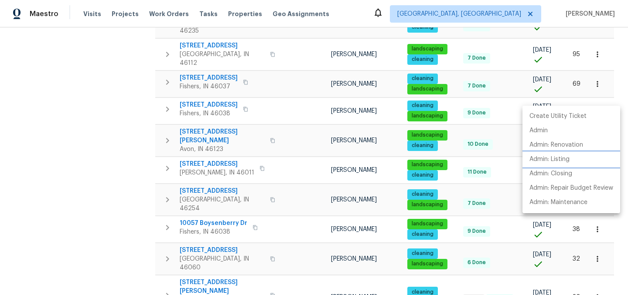
click at [563, 162] on p "Admin: Listing" at bounding box center [549, 159] width 40 height 9
click at [108, 153] on div at bounding box center [314, 147] width 628 height 295
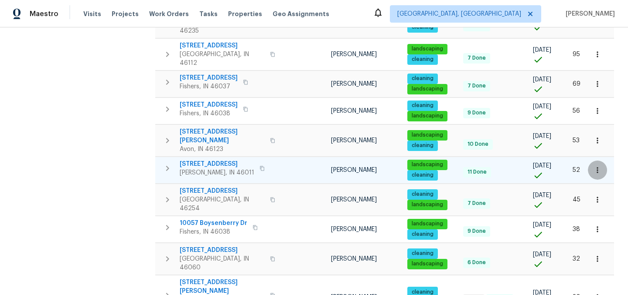
click at [598, 166] on icon "button" at bounding box center [597, 170] width 9 height 9
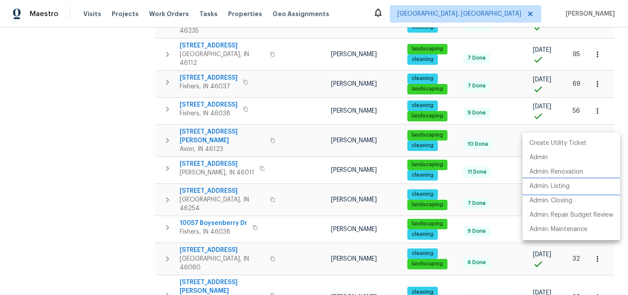
click at [567, 186] on p "Admin: Listing" at bounding box center [549, 186] width 40 height 9
click at [68, 183] on div at bounding box center [314, 147] width 628 height 295
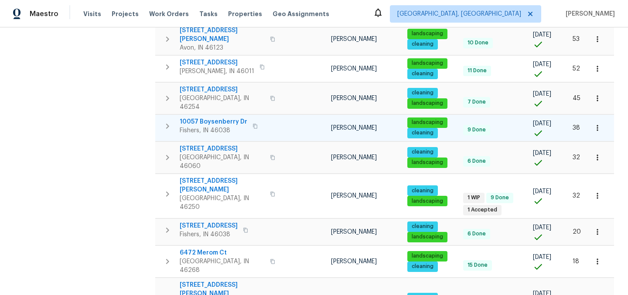
scroll to position [459, 0]
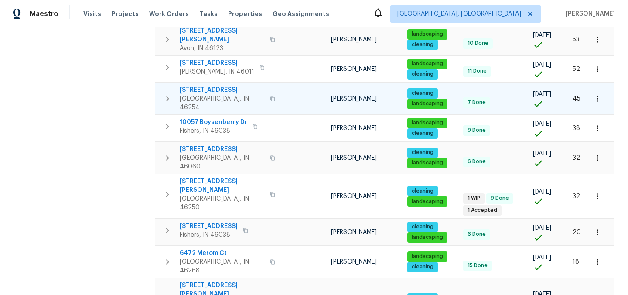
click at [598, 95] on icon "button" at bounding box center [597, 99] width 9 height 9
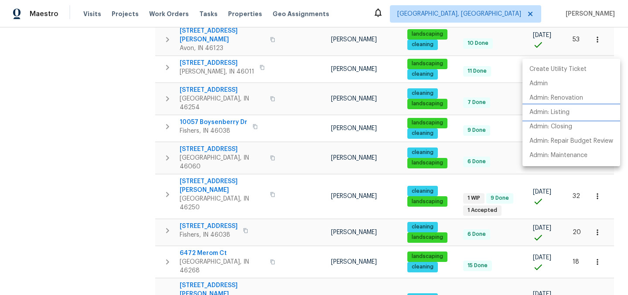
click at [564, 109] on p "Admin: Listing" at bounding box center [549, 112] width 40 height 9
click at [98, 191] on div at bounding box center [314, 147] width 628 height 295
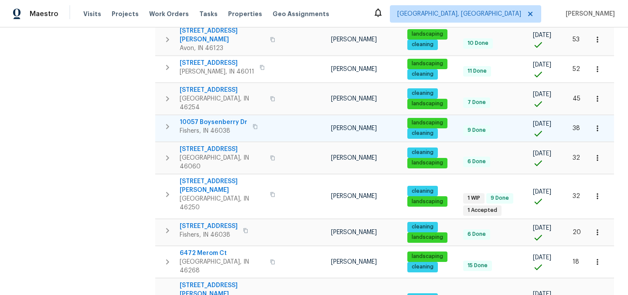
click at [598, 126] on icon "button" at bounding box center [596, 129] width 1 height 6
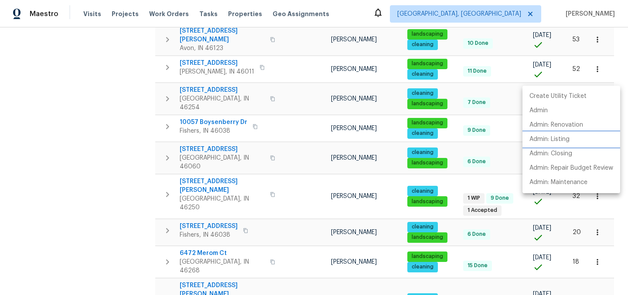
click at [558, 143] on p "Admin: Listing" at bounding box center [549, 139] width 40 height 9
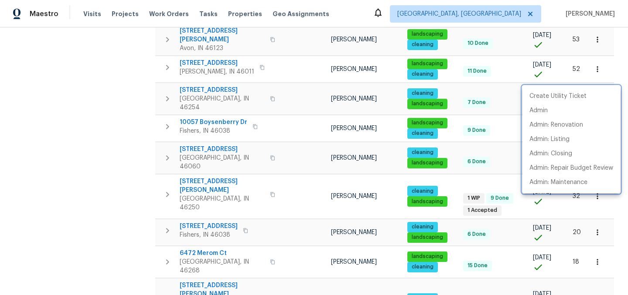
click at [91, 88] on div at bounding box center [314, 147] width 628 height 295
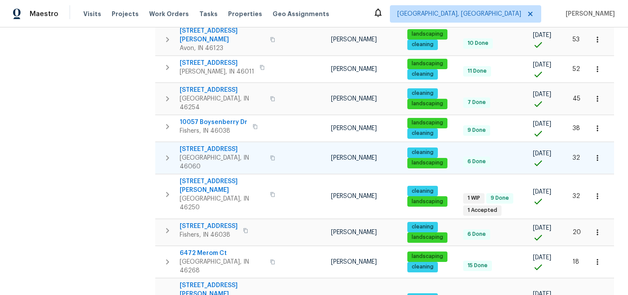
click at [598, 154] on icon "button" at bounding box center [597, 158] width 9 height 9
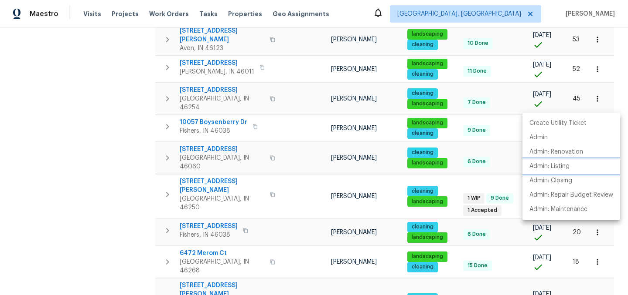
click at [558, 169] on p "Admin: Listing" at bounding box center [549, 166] width 40 height 9
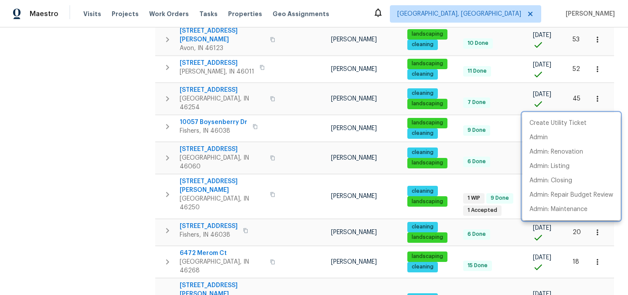
click at [71, 123] on div at bounding box center [314, 147] width 628 height 295
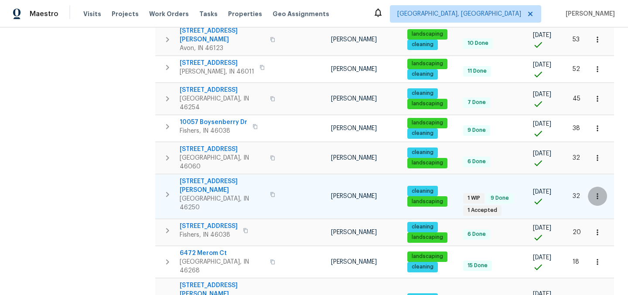
click at [598, 192] on icon "button" at bounding box center [597, 196] width 9 height 9
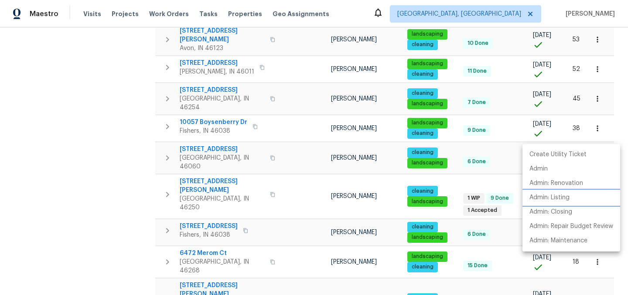
click at [558, 197] on p "Admin: Listing" at bounding box center [549, 198] width 40 height 9
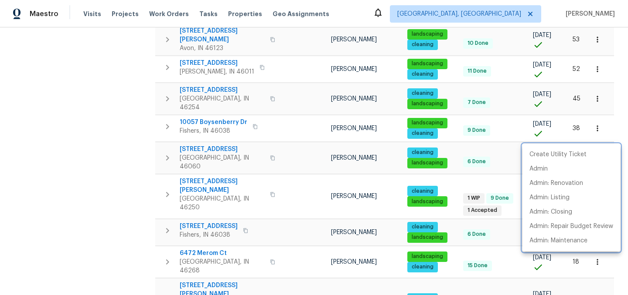
click at [86, 186] on div at bounding box center [314, 147] width 628 height 295
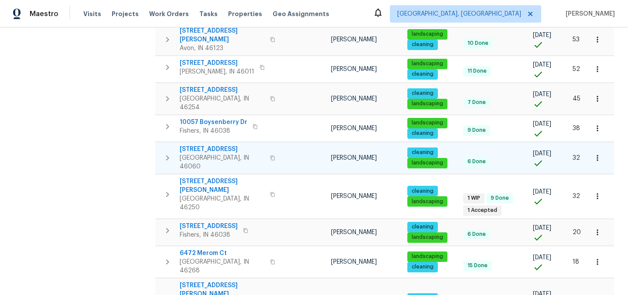
scroll to position [483, 0]
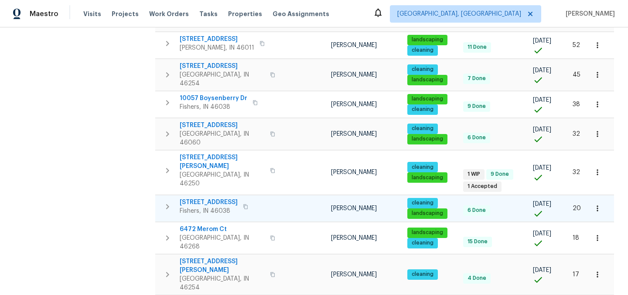
click at [599, 204] on icon "button" at bounding box center [597, 208] width 9 height 9
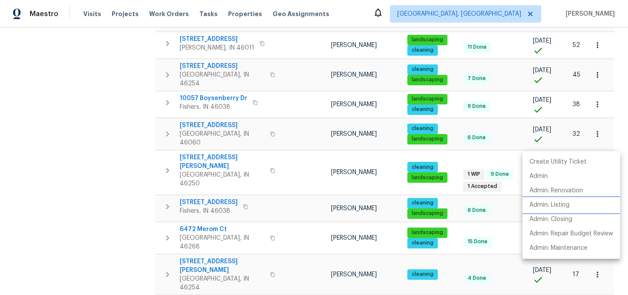
click at [561, 207] on p "Admin: Listing" at bounding box center [549, 205] width 40 height 9
click at [97, 171] on div at bounding box center [314, 147] width 628 height 295
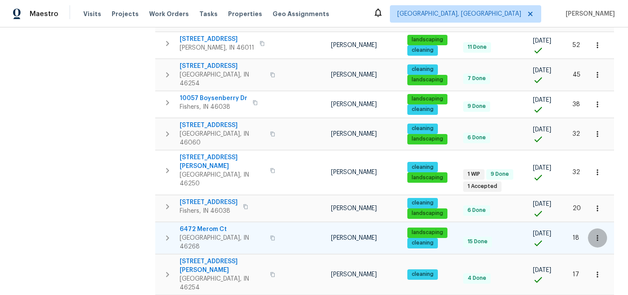
click at [600, 234] on icon "button" at bounding box center [597, 238] width 9 height 9
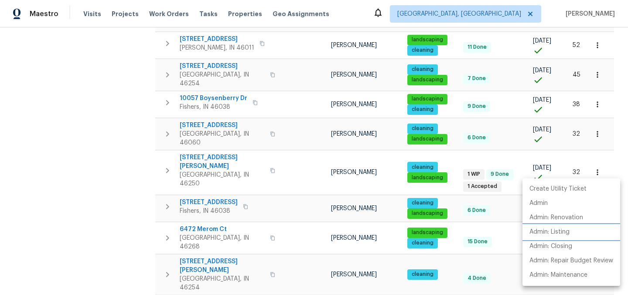
click at [564, 232] on p "Admin: Listing" at bounding box center [549, 232] width 40 height 9
click at [105, 177] on div at bounding box center [314, 147] width 628 height 295
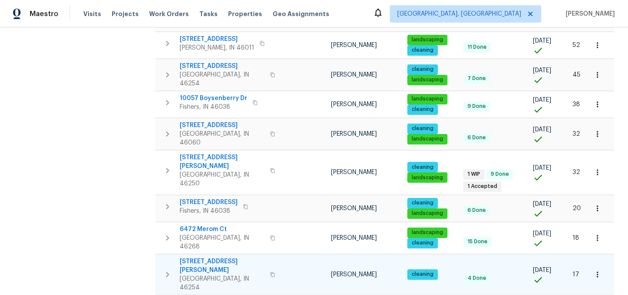
click at [597, 271] on icon "button" at bounding box center [597, 275] width 9 height 9
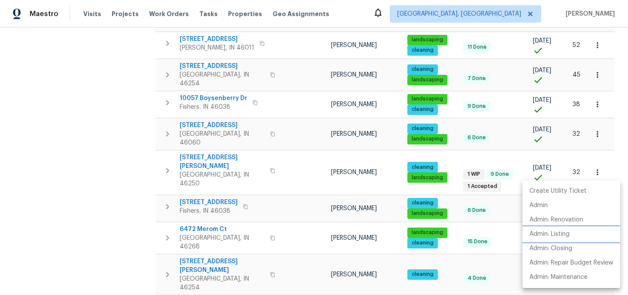
click at [558, 233] on p "Admin: Listing" at bounding box center [549, 234] width 40 height 9
click at [93, 177] on div at bounding box center [314, 147] width 628 height 295
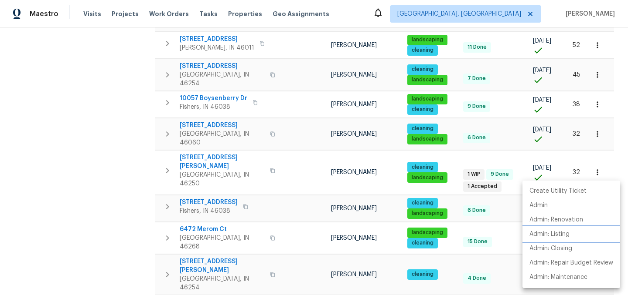
click at [567, 234] on p "Admin: Listing" at bounding box center [549, 234] width 40 height 9
click at [81, 234] on div at bounding box center [314, 147] width 628 height 295
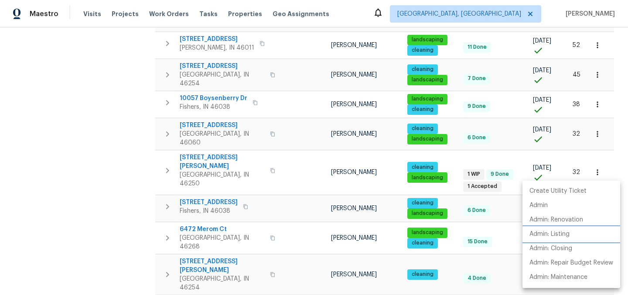
click at [557, 232] on p "Admin: Listing" at bounding box center [549, 234] width 40 height 9
click at [137, 119] on div at bounding box center [314, 147] width 628 height 295
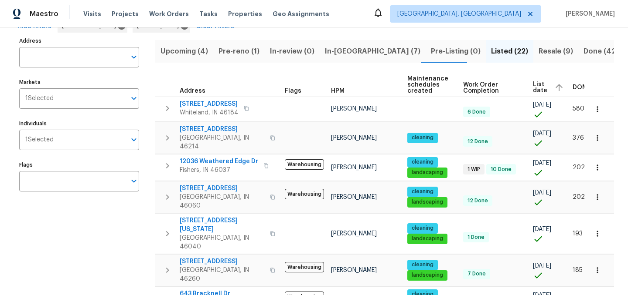
scroll to position [0, 0]
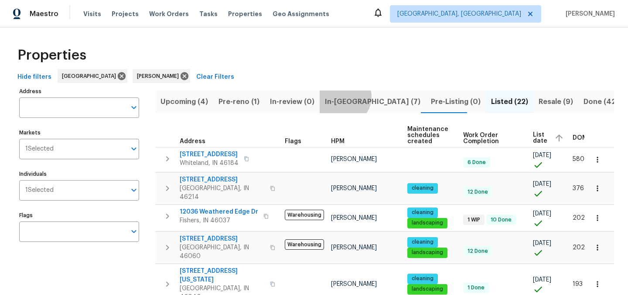
click at [338, 97] on span "In-reno (7)" at bounding box center [372, 102] width 95 height 12
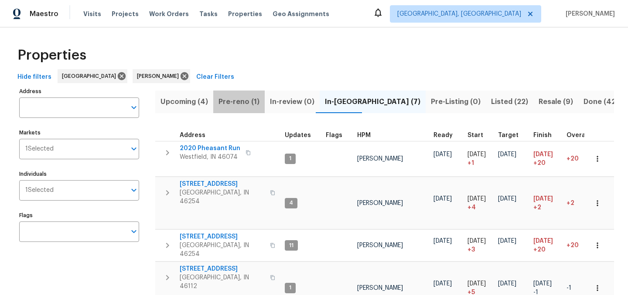
click at [239, 105] on span "Pre-reno (1)" at bounding box center [238, 102] width 41 height 12
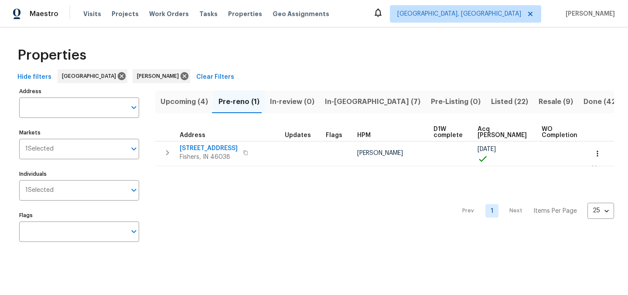
click at [337, 98] on span "In-reno (7)" at bounding box center [372, 102] width 95 height 12
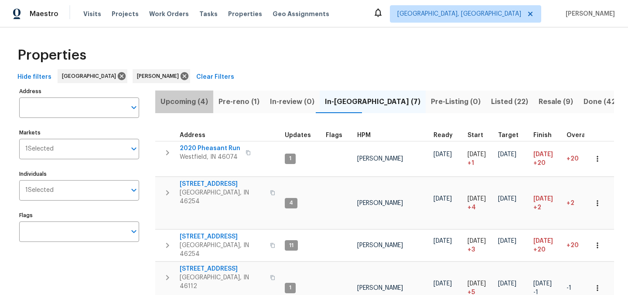
click at [193, 101] on span "Upcoming (4)" at bounding box center [184, 102] width 48 height 12
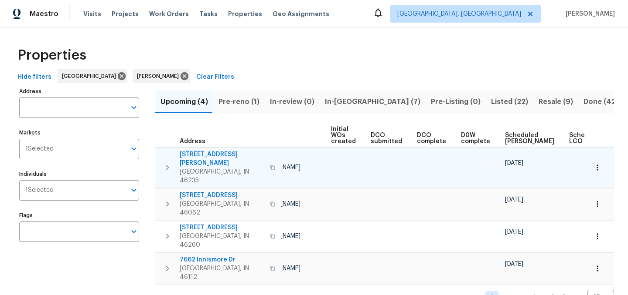
scroll to position [0, 105]
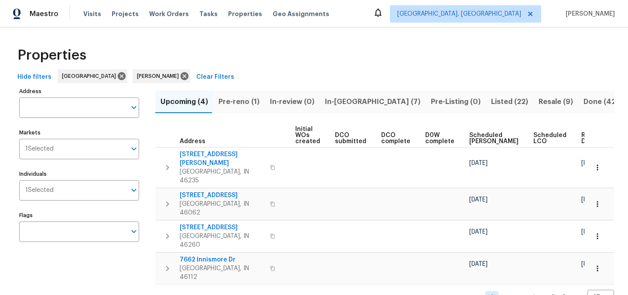
click at [581, 136] on span "Ready Date" at bounding box center [590, 138] width 19 height 12
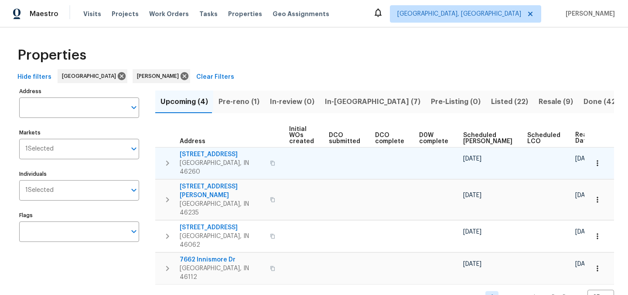
scroll to position [0, 115]
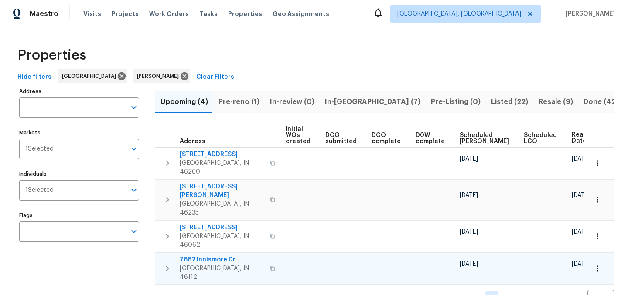
click at [167, 266] on icon "button" at bounding box center [167, 268] width 3 height 5
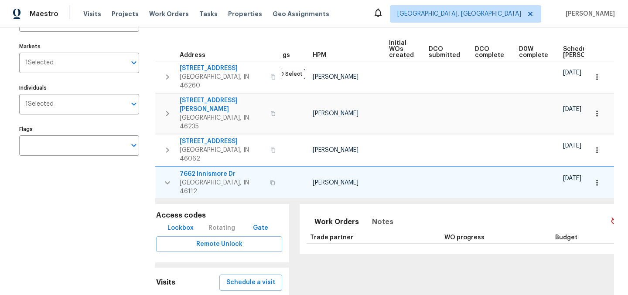
scroll to position [0, 0]
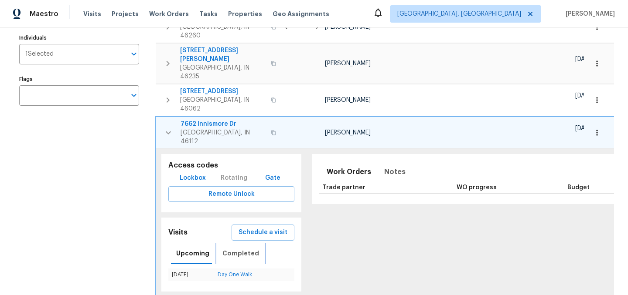
click at [230, 248] on span "Completed" at bounding box center [240, 253] width 37 height 11
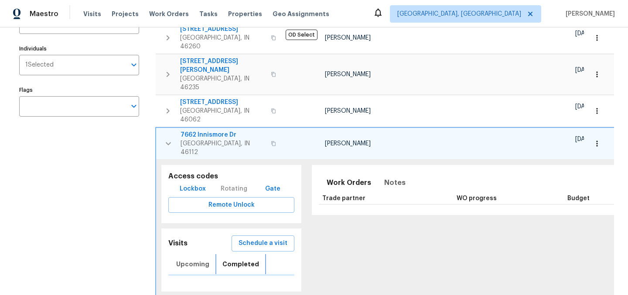
scroll to position [136, 0]
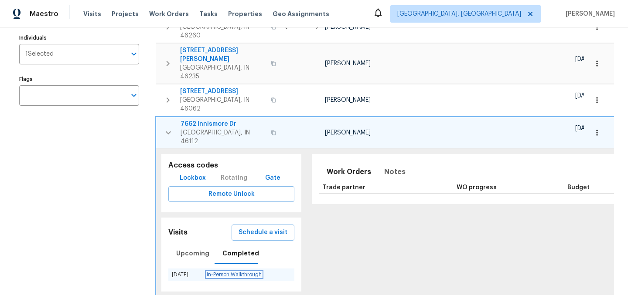
click at [231, 272] on link "In-Person Walkthrough" at bounding box center [234, 274] width 55 height 5
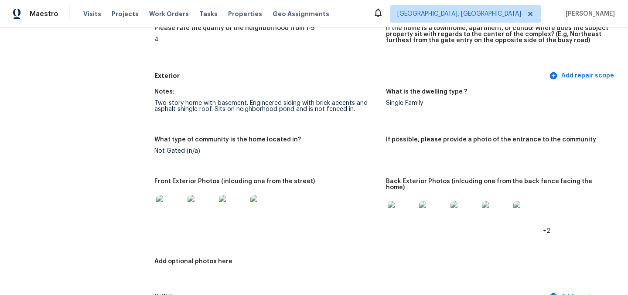
scroll to position [282, 0]
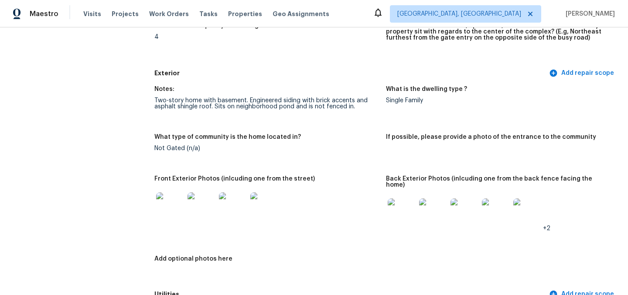
click at [179, 214] on img at bounding box center [170, 207] width 28 height 28
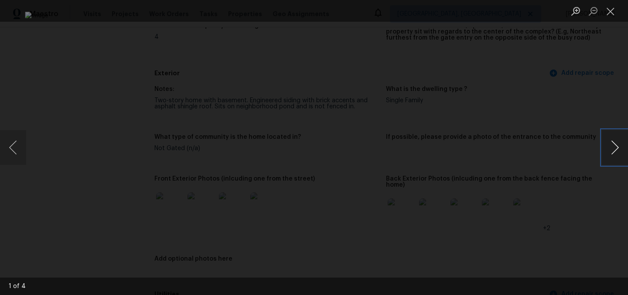
click at [615, 148] on button "Next image" at bounding box center [614, 147] width 26 height 35
click at [618, 13] on button "Close lightbox" at bounding box center [609, 10] width 17 height 15
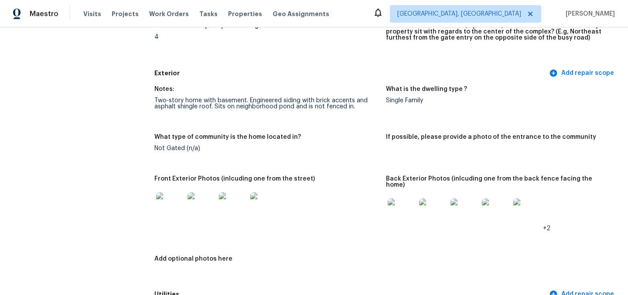
scroll to position [0, 0]
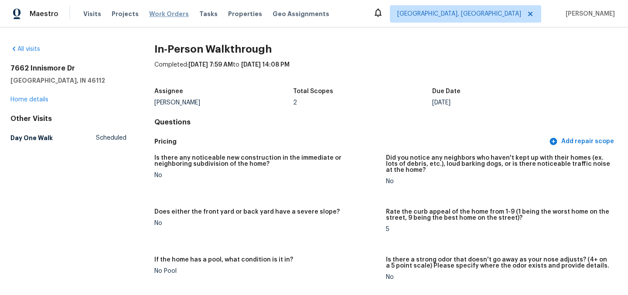
click at [160, 11] on span "Work Orders" at bounding box center [169, 14] width 40 height 9
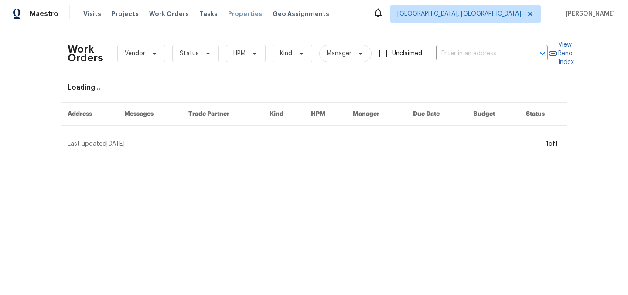
click at [231, 14] on span "Properties" at bounding box center [245, 14] width 34 height 9
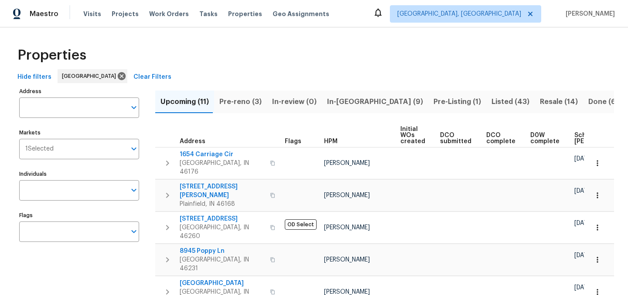
click at [309, 63] on div "Properties" at bounding box center [314, 55] width 600 height 28
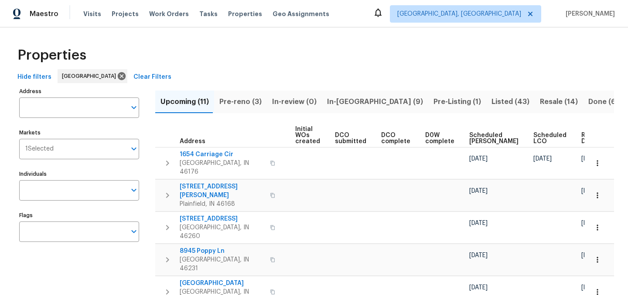
click at [581, 136] on span "Ready Date" at bounding box center [590, 138] width 19 height 12
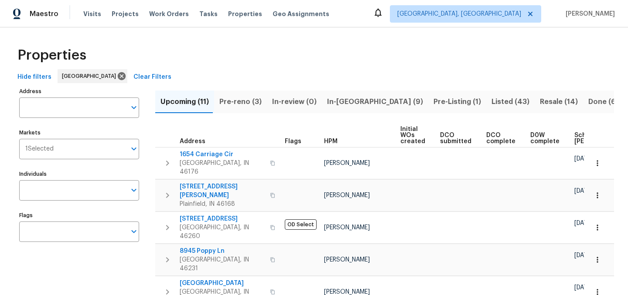
click at [239, 98] on span "Pre-reno (3)" at bounding box center [240, 102] width 42 height 12
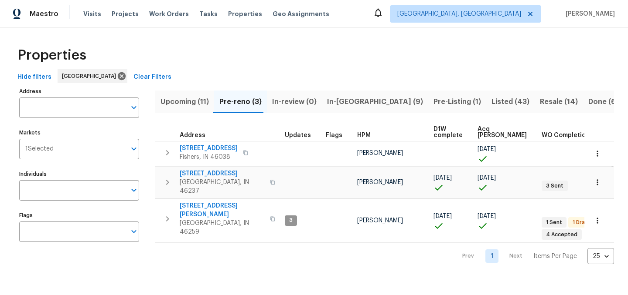
click at [336, 92] on button "In-reno (9)" at bounding box center [375, 102] width 106 height 23
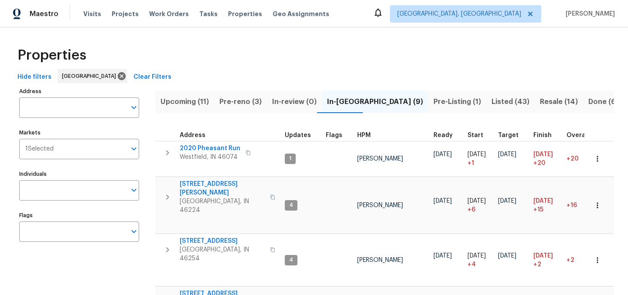
click at [344, 69] on div "Properties" at bounding box center [314, 55] width 600 height 28
click at [433, 103] on span "Pre-Listing (1)" at bounding box center [457, 102] width 48 height 12
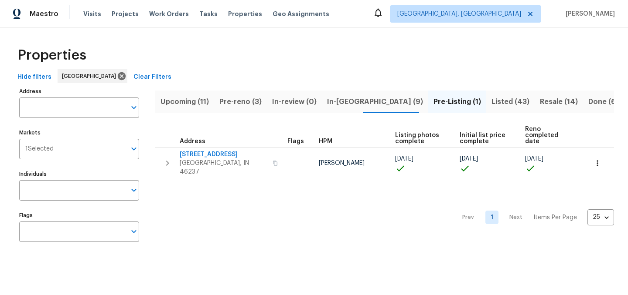
click at [335, 77] on div "Hide filters Indianapolis Clear Filters" at bounding box center [314, 77] width 600 height 16
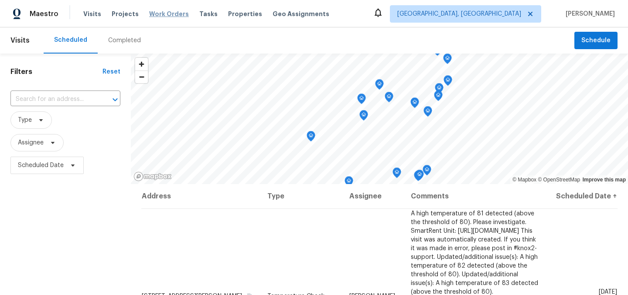
click at [169, 12] on span "Work Orders" at bounding box center [169, 14] width 40 height 9
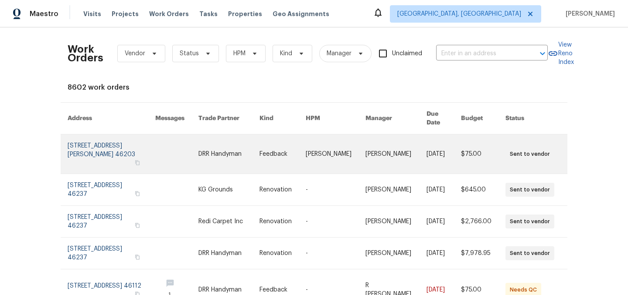
click at [100, 141] on link at bounding box center [112, 154] width 88 height 39
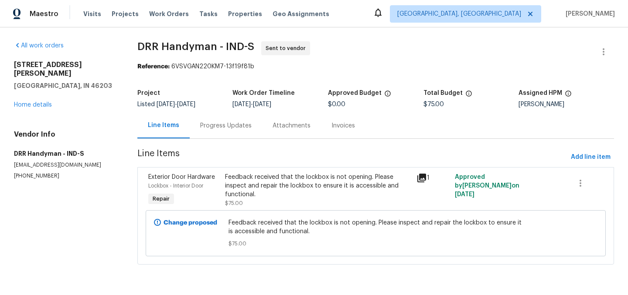
click at [424, 177] on icon at bounding box center [421, 178] width 9 height 9
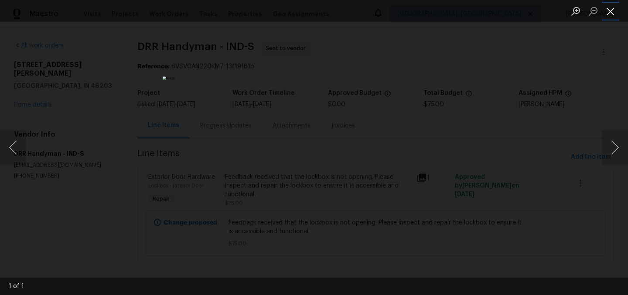
click at [613, 13] on button "Close lightbox" at bounding box center [609, 10] width 17 height 15
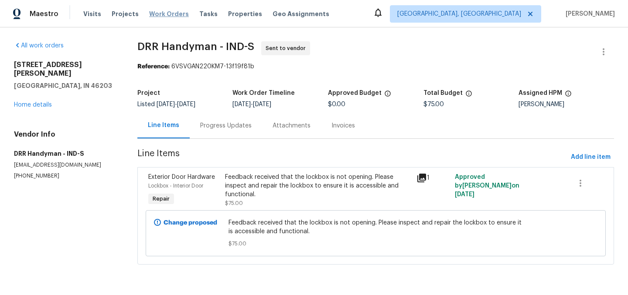
click at [166, 15] on span "Work Orders" at bounding box center [169, 14] width 40 height 9
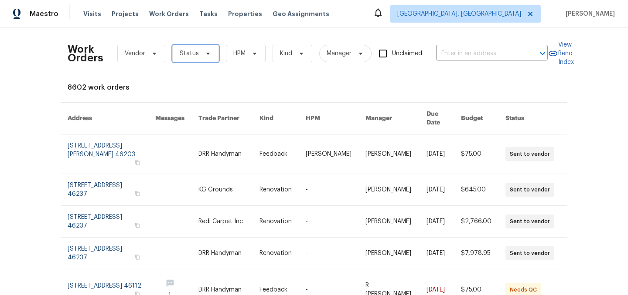
click at [188, 51] on span "Status" at bounding box center [189, 53] width 19 height 9
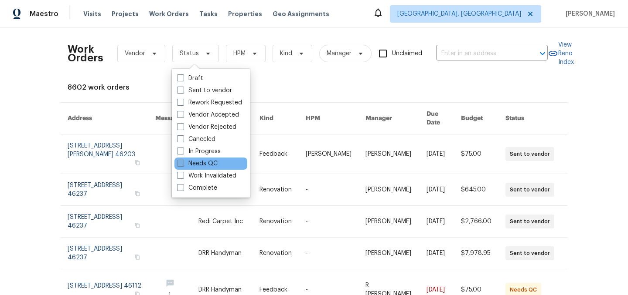
click at [201, 162] on label "Needs QC" at bounding box center [197, 164] width 41 height 9
click at [183, 162] on input "Needs QC" at bounding box center [180, 163] width 6 height 6
checkbox input "true"
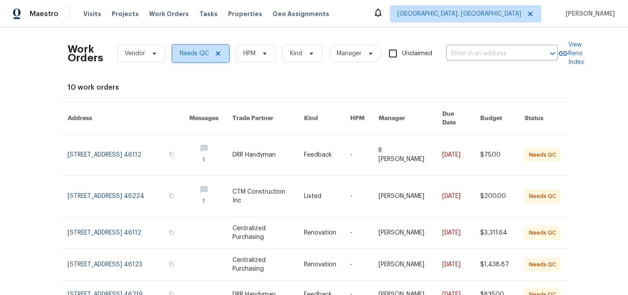
click at [217, 54] on icon at bounding box center [218, 53] width 4 height 4
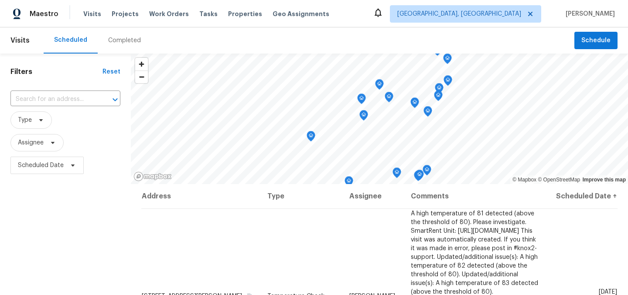
click at [97, 197] on div "Filters Reset ​ Type Assignee Scheduled Date" at bounding box center [65, 237] width 131 height 367
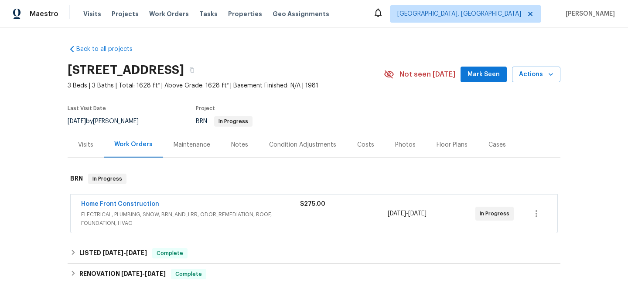
click at [214, 216] on span "ELECTRICAL, PLUMBING, SNOW, BRN_AND_LRR, ODOR_REMEDIATION, ROOF, FOUNDATION, HV…" at bounding box center [190, 219] width 219 height 17
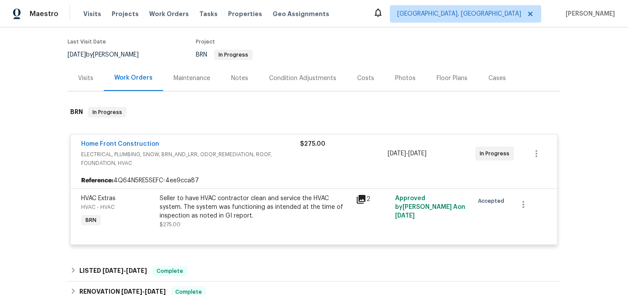
scroll to position [68, 0]
click at [193, 144] on div "Home Front Construction" at bounding box center [190, 144] width 219 height 10
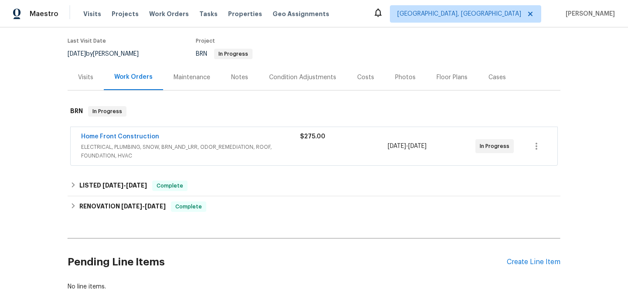
click at [231, 80] on div "Notes" at bounding box center [239, 77] width 17 height 9
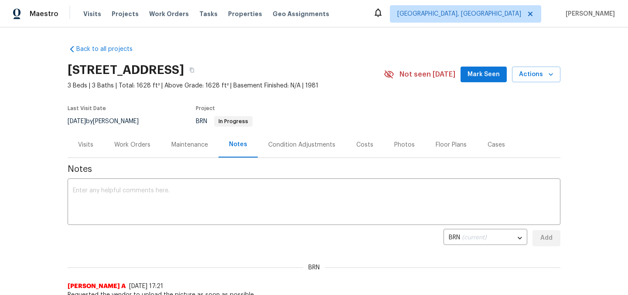
click at [139, 145] on div "Work Orders" at bounding box center [132, 145] width 36 height 9
